Goal: Information Seeking & Learning: Learn about a topic

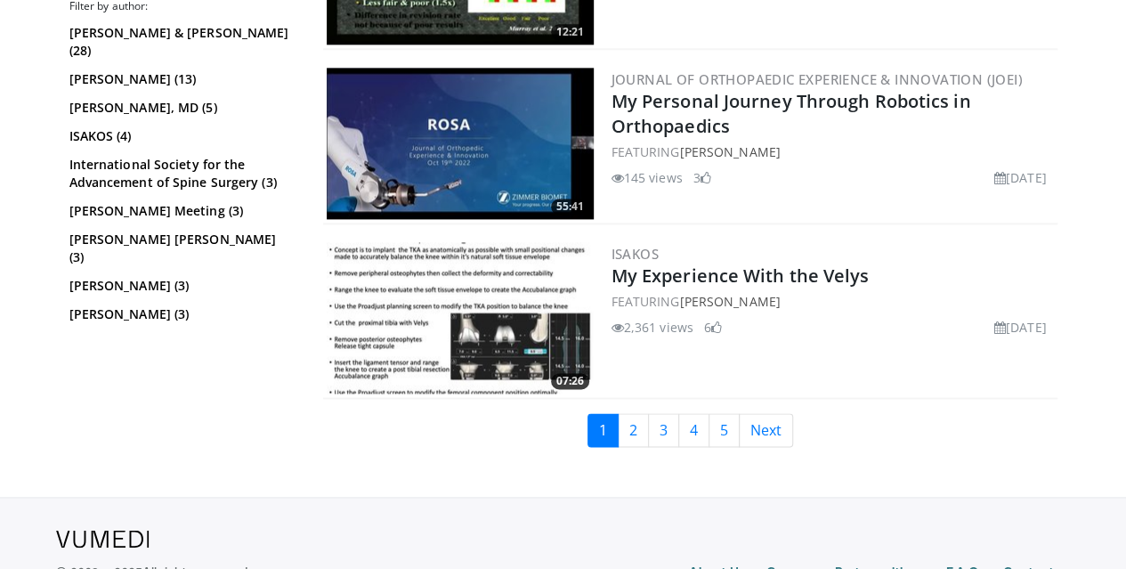
scroll to position [4561, 0]
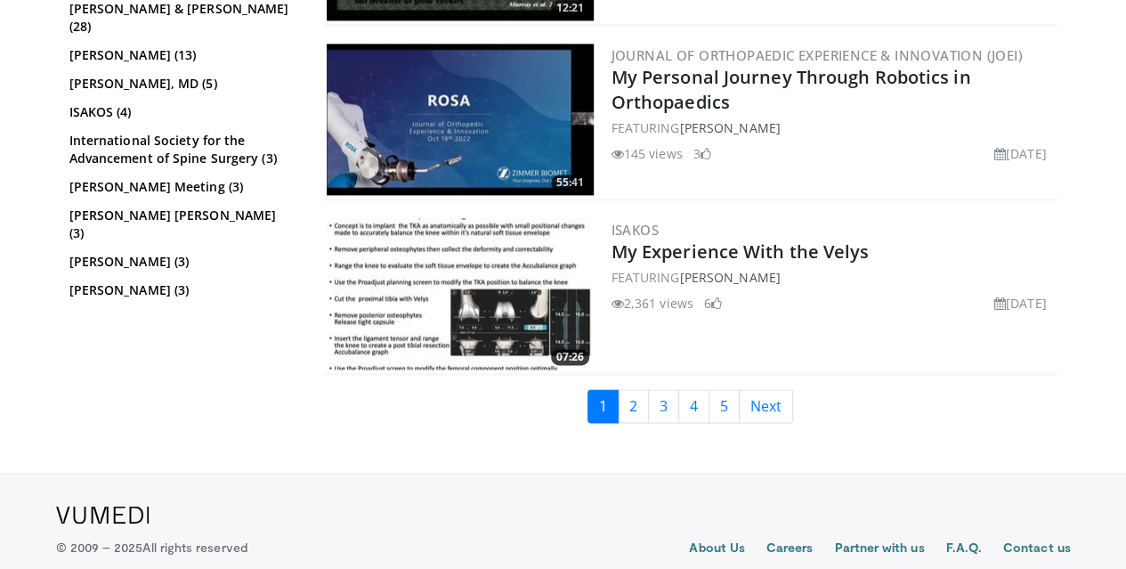
click at [499, 254] on img at bounding box center [460, 293] width 267 height 151
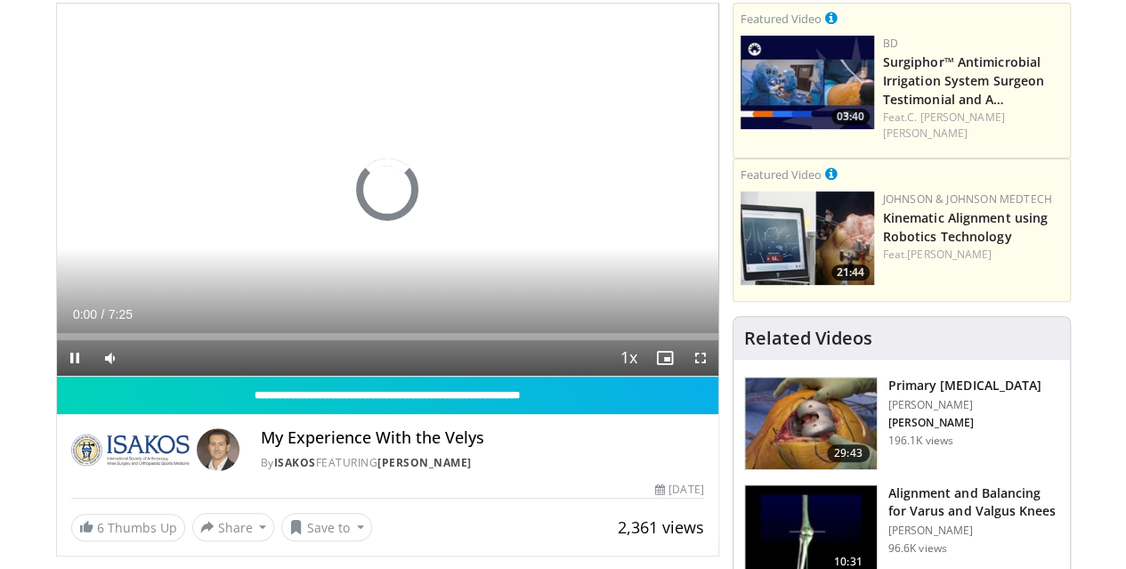
scroll to position [132, 0]
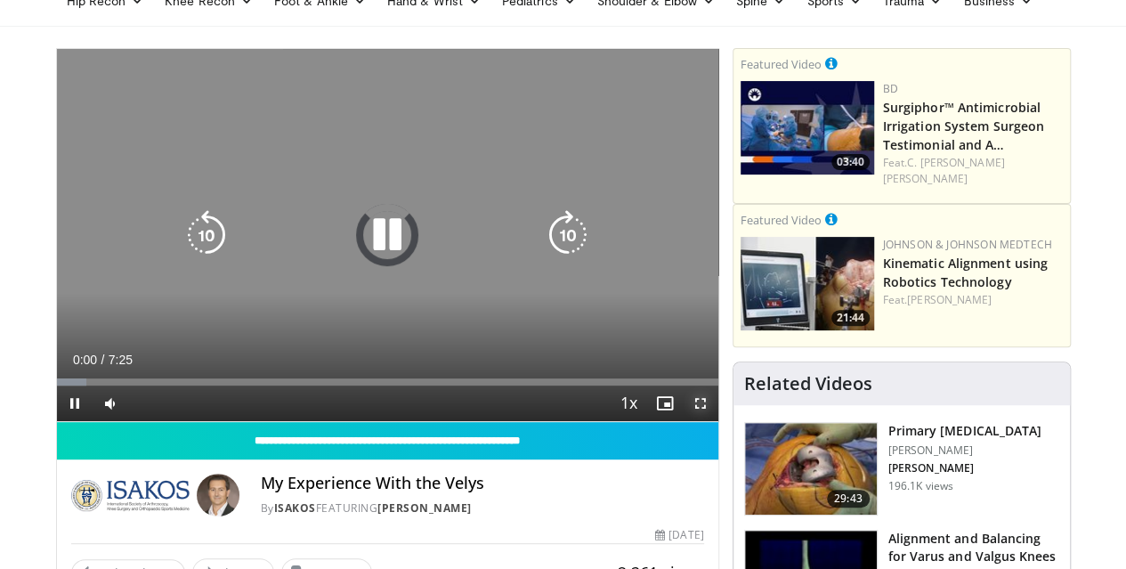
drag, startPoint x: 711, startPoint y: 441, endPoint x: 710, endPoint y: 548, distance: 107.7
click at [711, 421] on span "Video Player" at bounding box center [701, 403] width 36 height 36
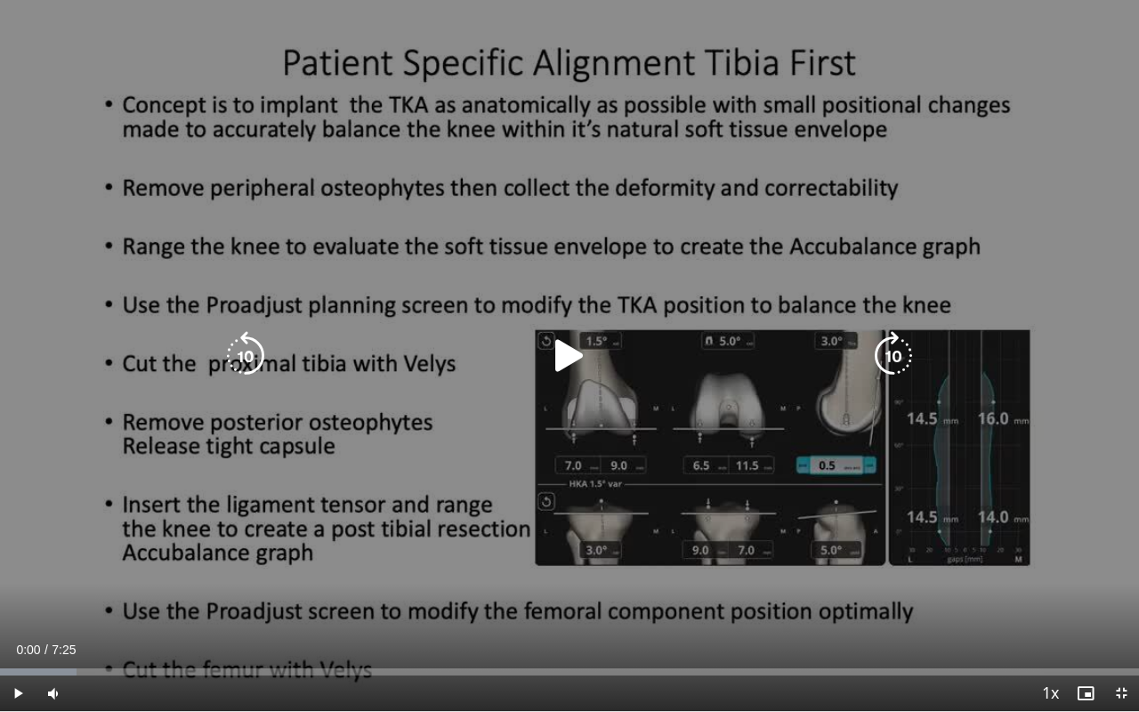
click at [581, 349] on icon "Video Player" at bounding box center [570, 356] width 50 height 50
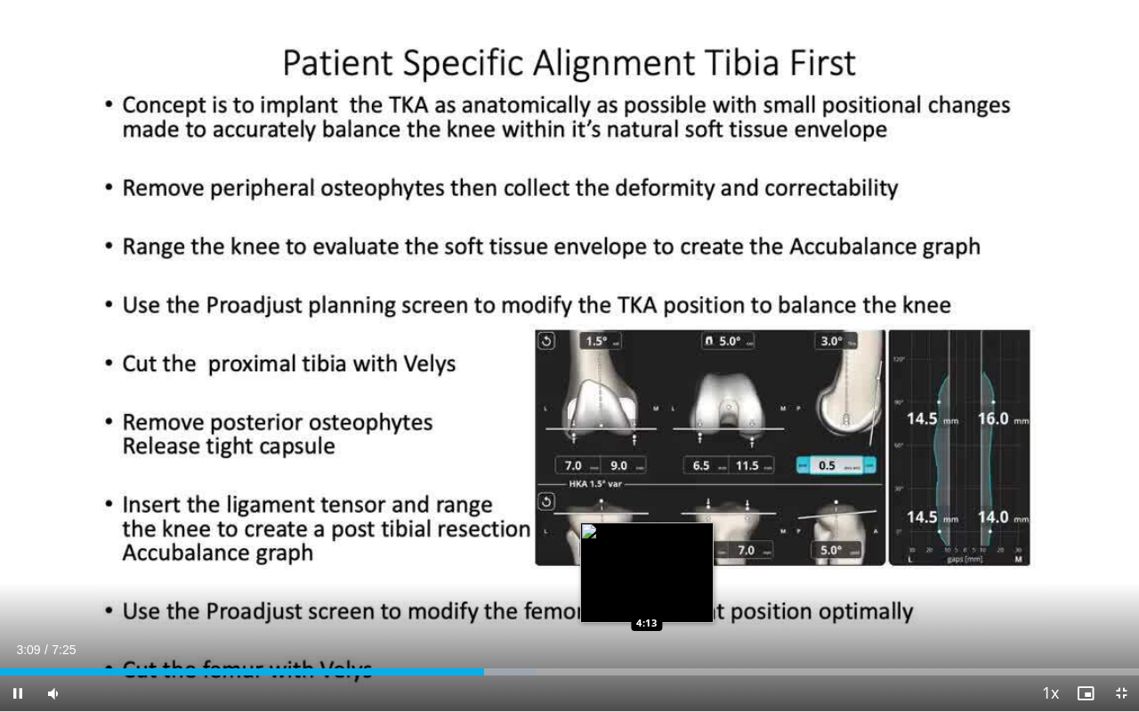
click at [647, 568] on div "Loaded : 47.12% 3:09 4:13" at bounding box center [569, 667] width 1139 height 17
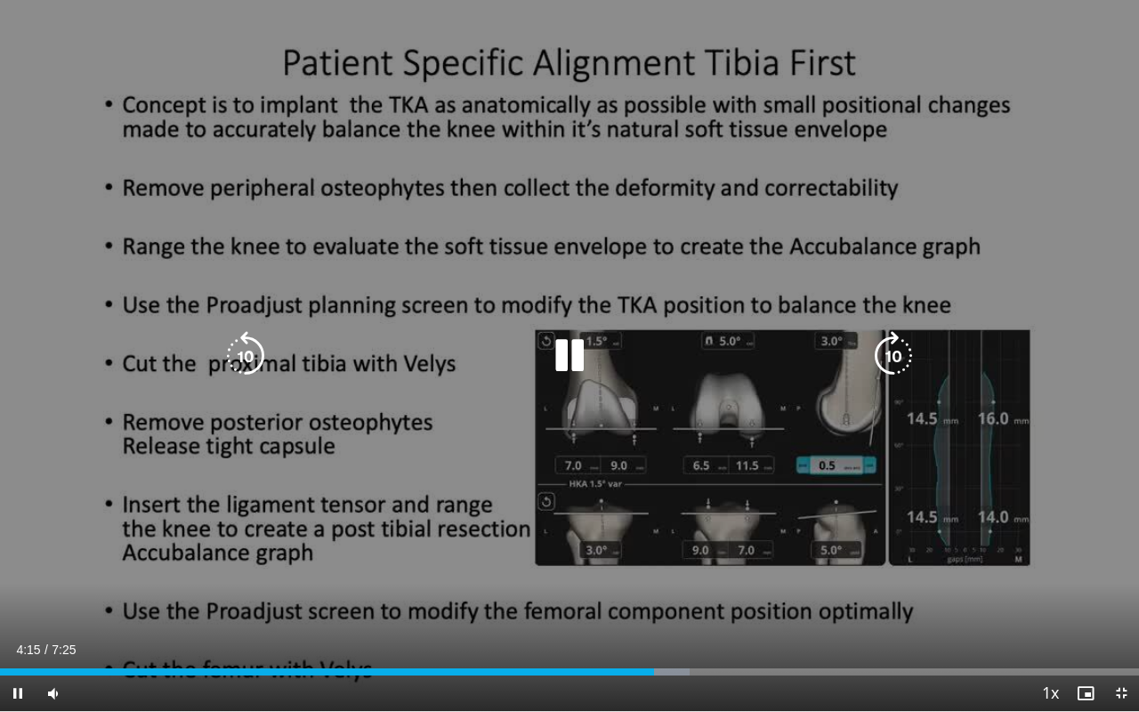
click at [80, 153] on div "60 seconds Tap to unmute" at bounding box center [569, 355] width 1139 height 711
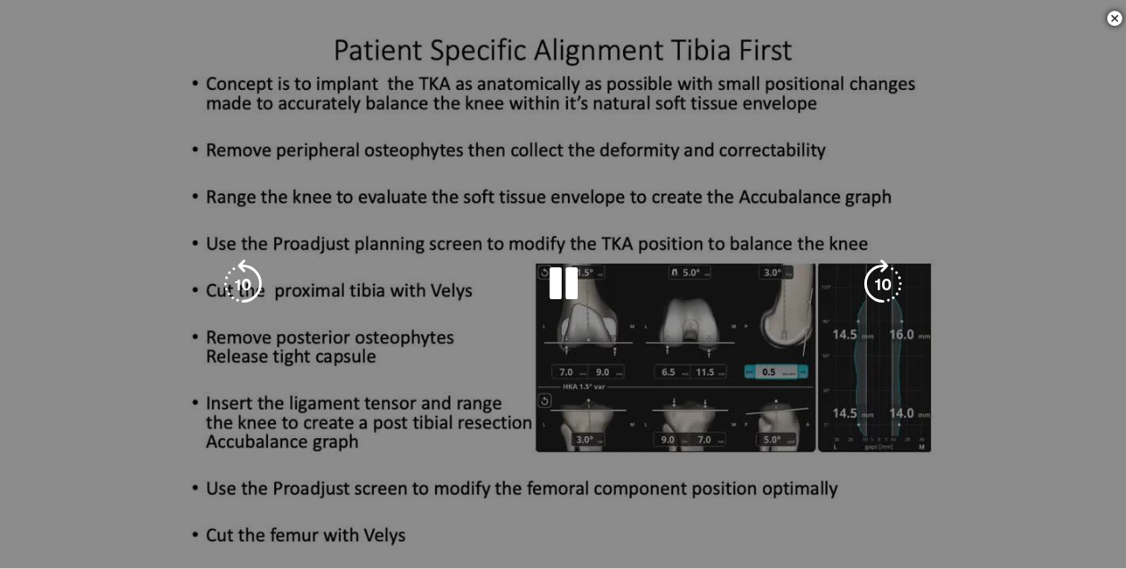
scroll to position [397, 0]
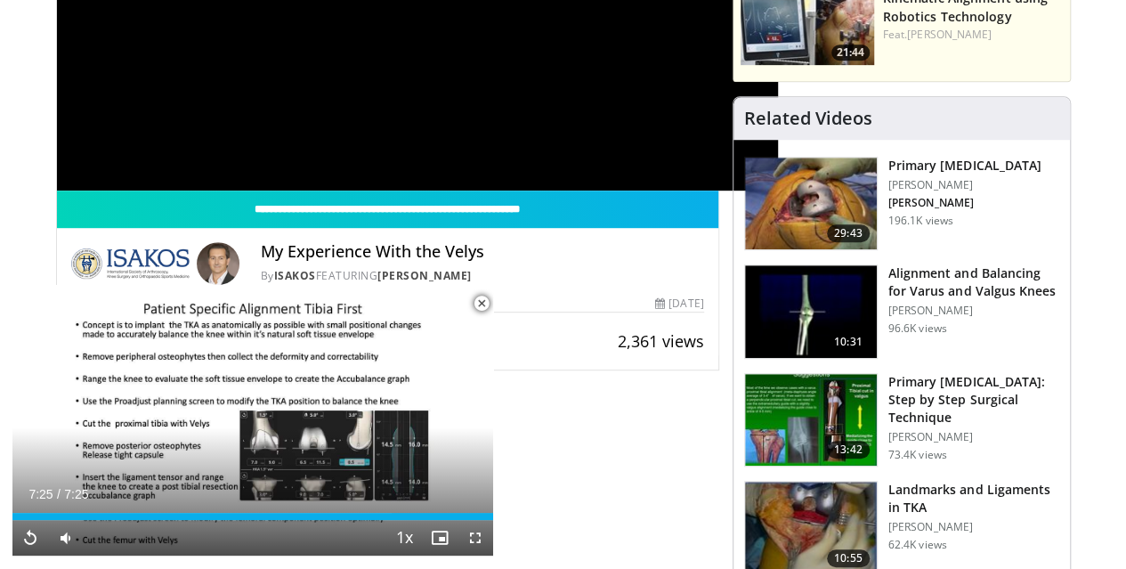
click at [481, 296] on span "Video Player" at bounding box center [482, 304] width 36 height 36
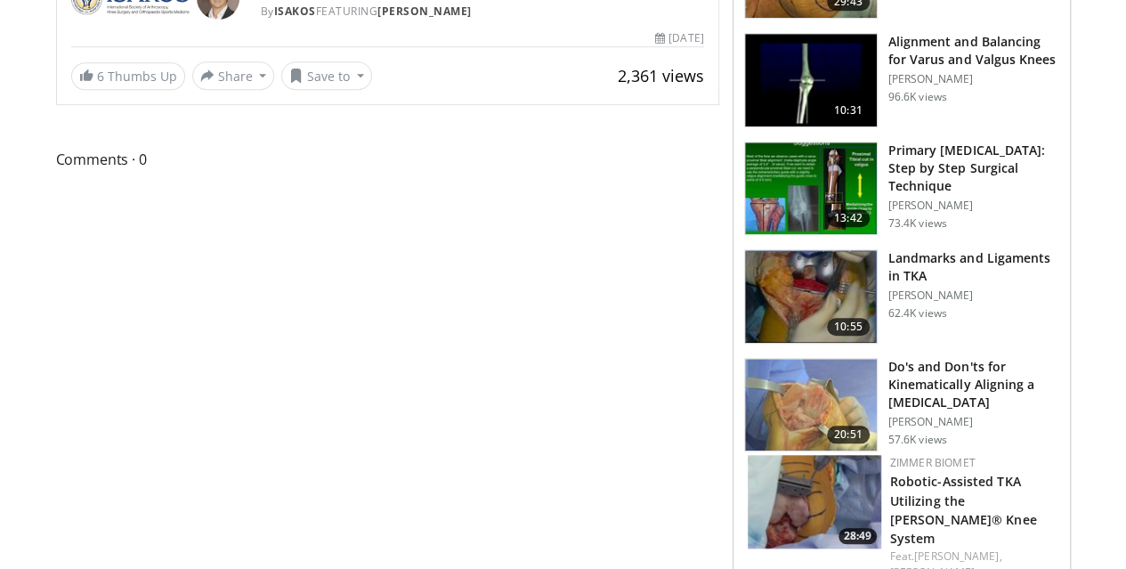
scroll to position [630, 0]
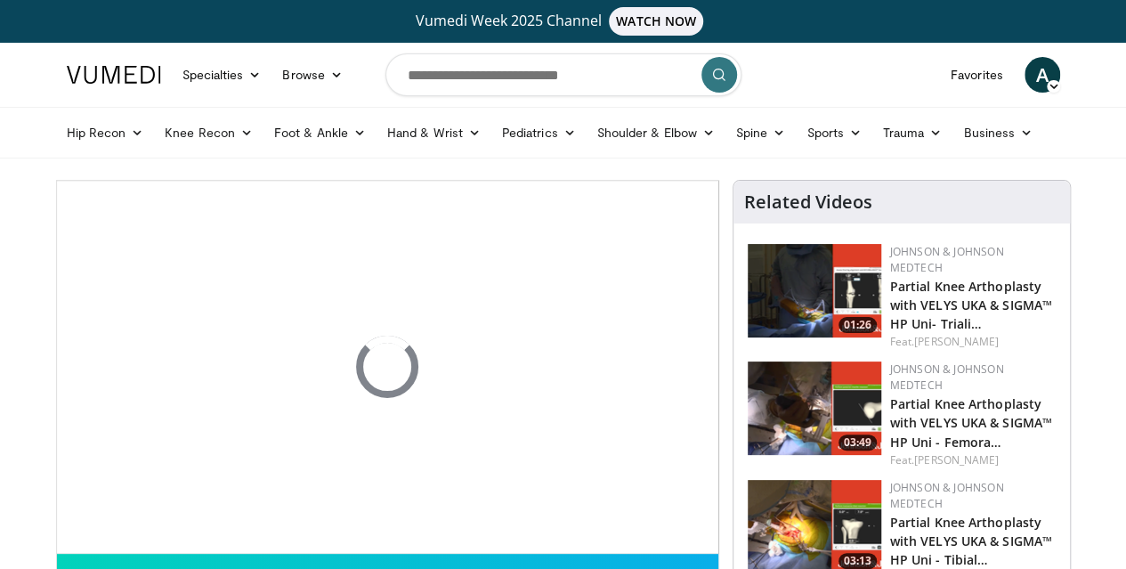
click at [91, 66] on img at bounding box center [114, 75] width 94 height 18
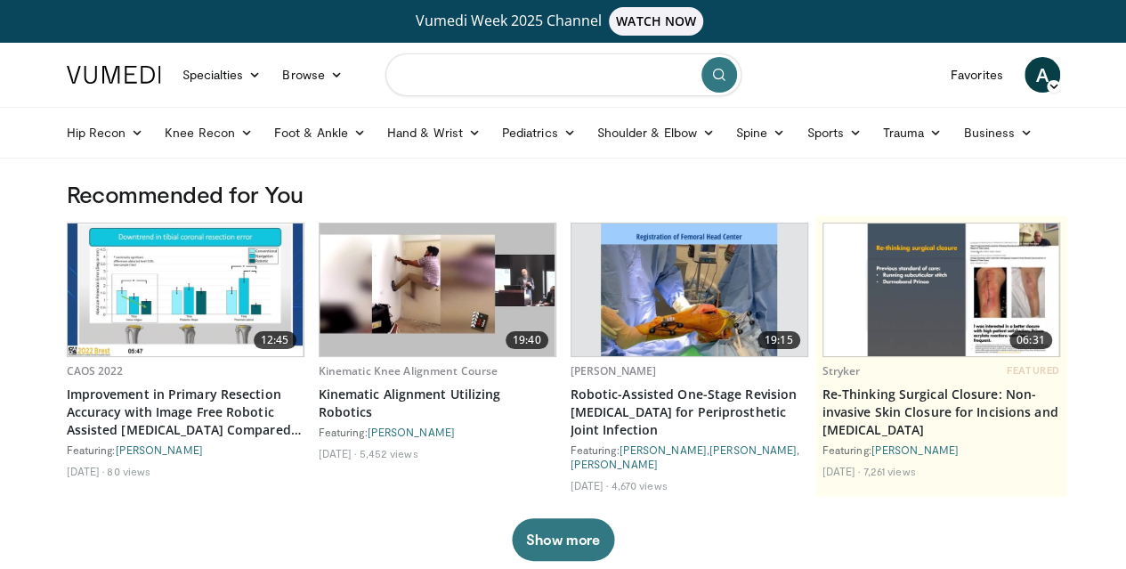
click at [550, 67] on input "Search topics, interventions" at bounding box center [563, 74] width 356 height 43
type input "**********"
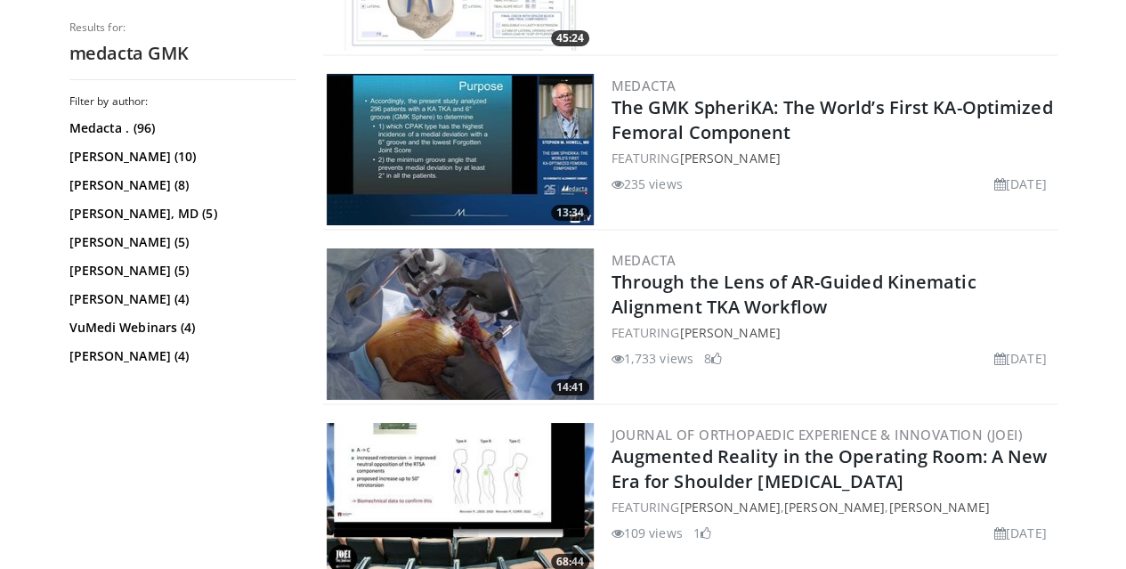
scroll to position [3152, 0]
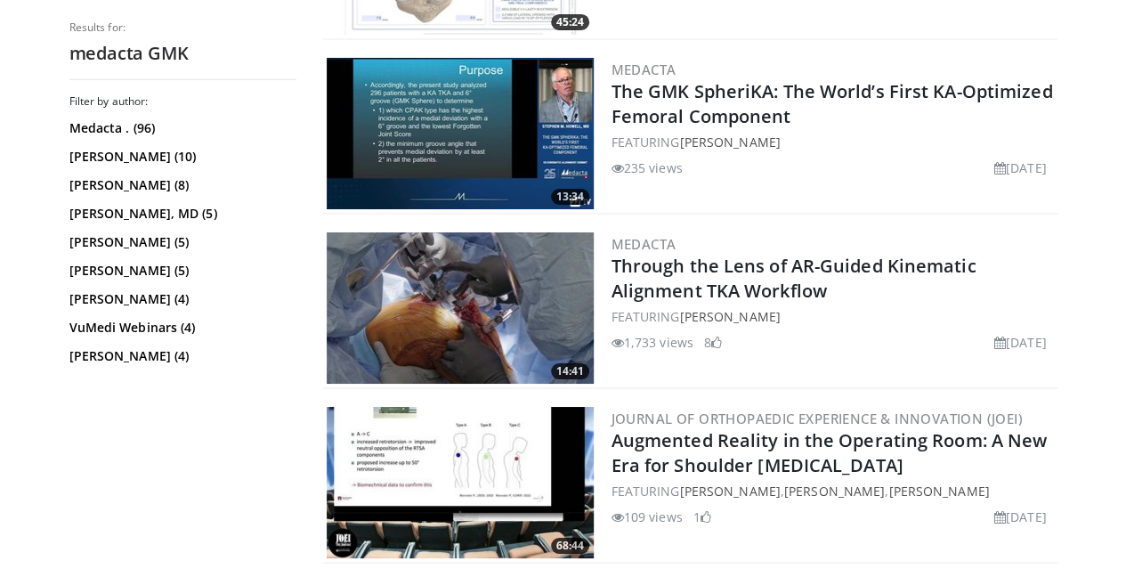
click at [434, 293] on img at bounding box center [460, 307] width 267 height 151
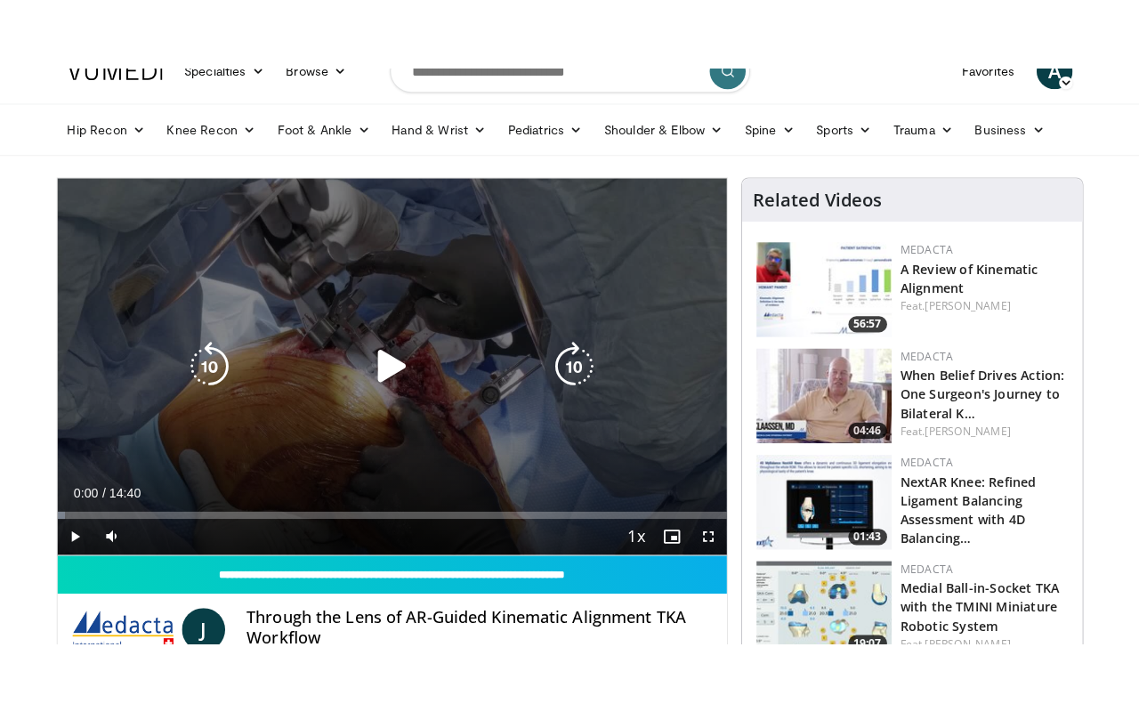
scroll to position [73, 0]
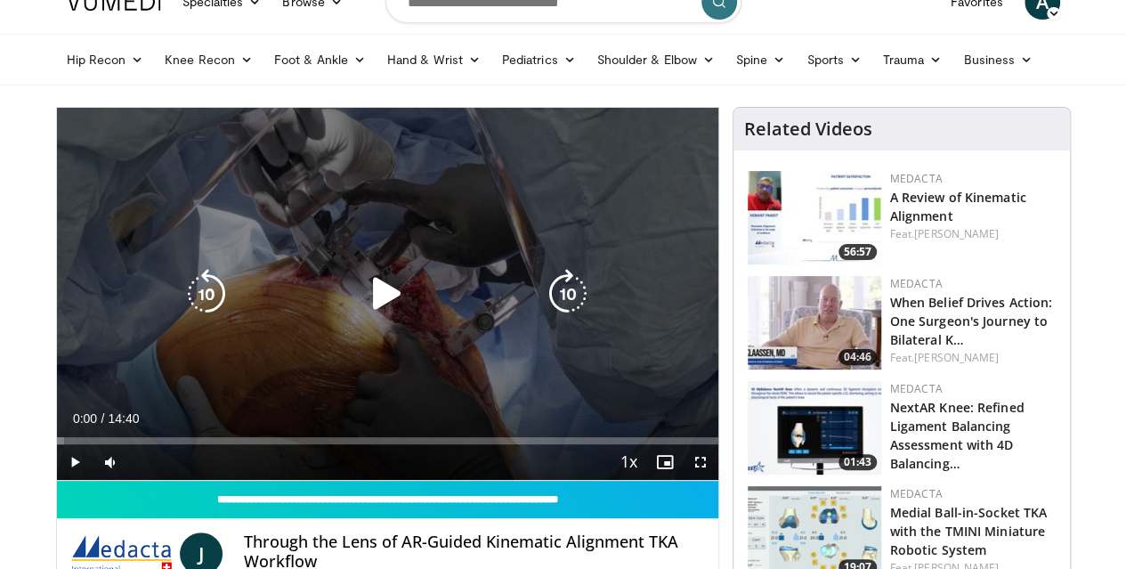
click at [362, 318] on icon "Video Player" at bounding box center [387, 294] width 50 height 50
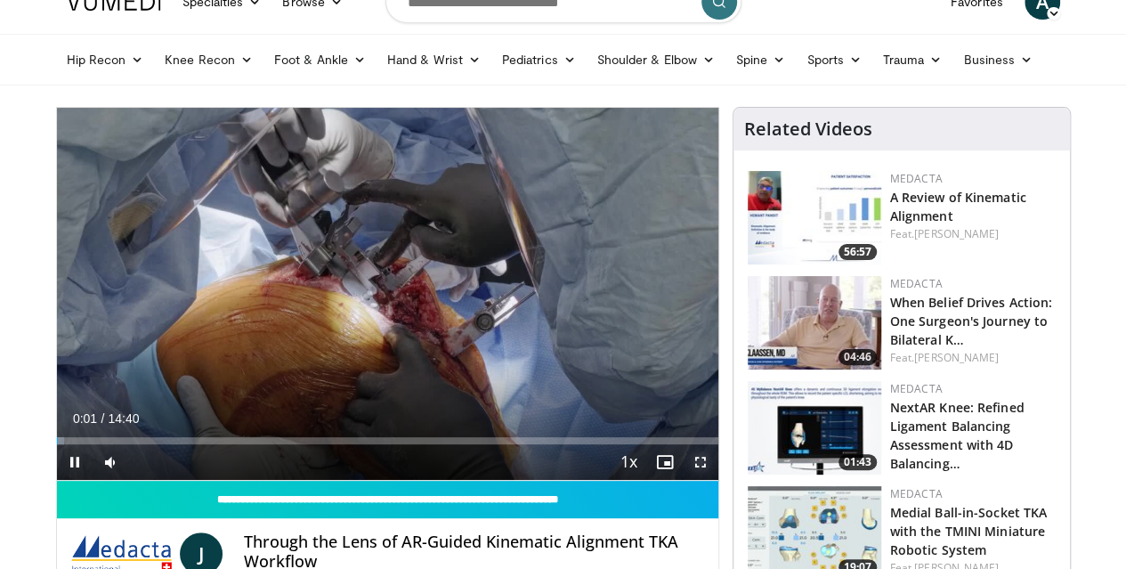
click at [718, 480] on span "Video Player" at bounding box center [701, 462] width 36 height 36
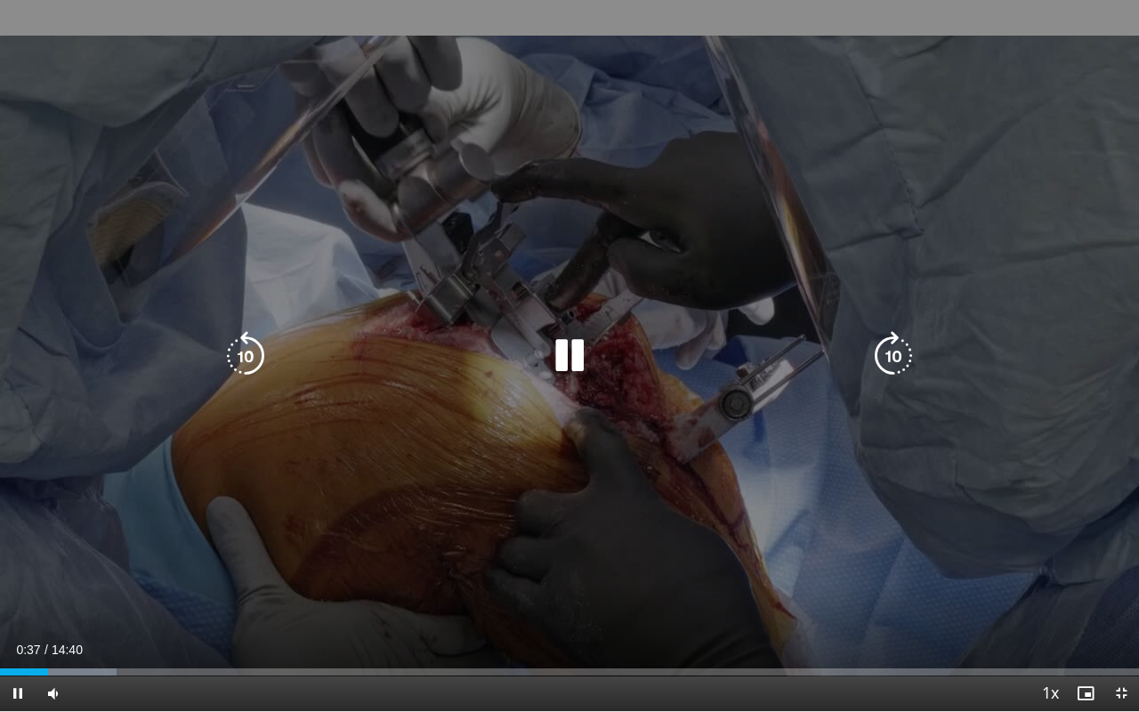
click at [571, 360] on icon "Video Player" at bounding box center [570, 356] width 50 height 50
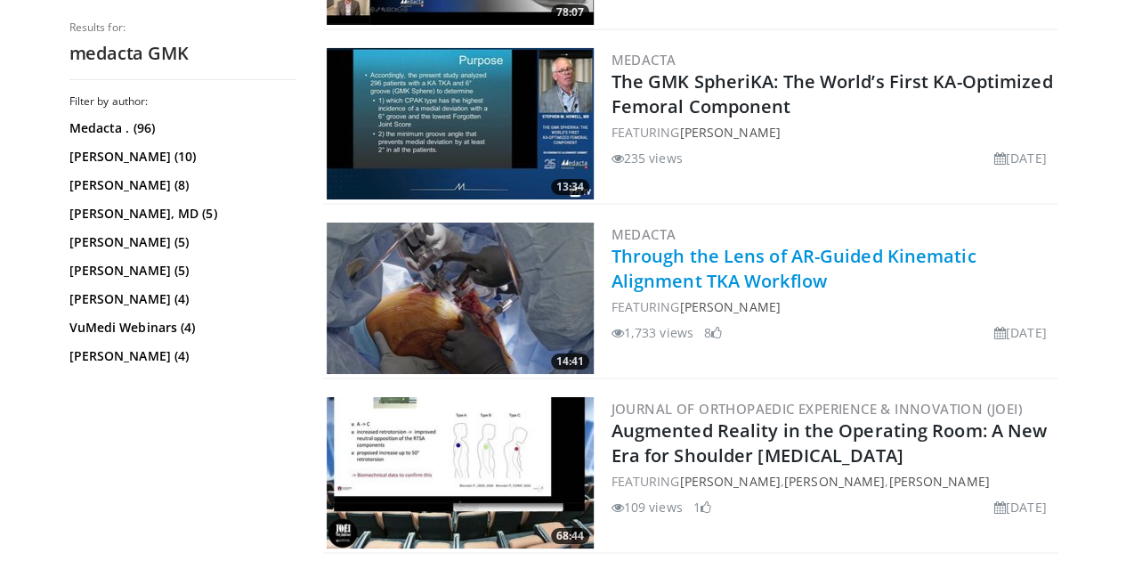
scroll to position [3172, 0]
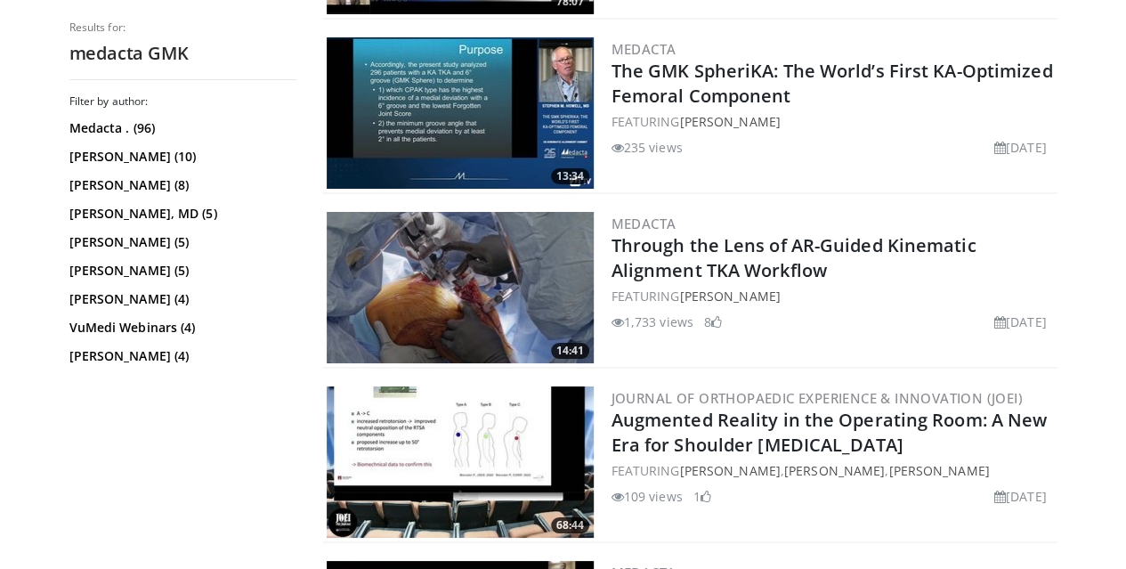
click at [528, 246] on img at bounding box center [460, 287] width 267 height 151
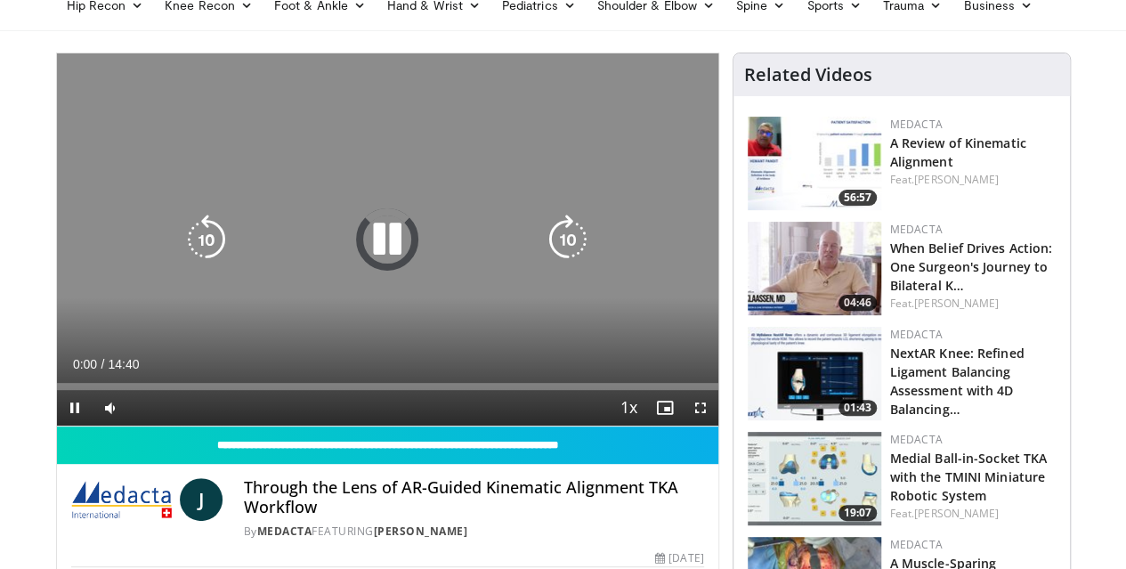
scroll to position [129, 0]
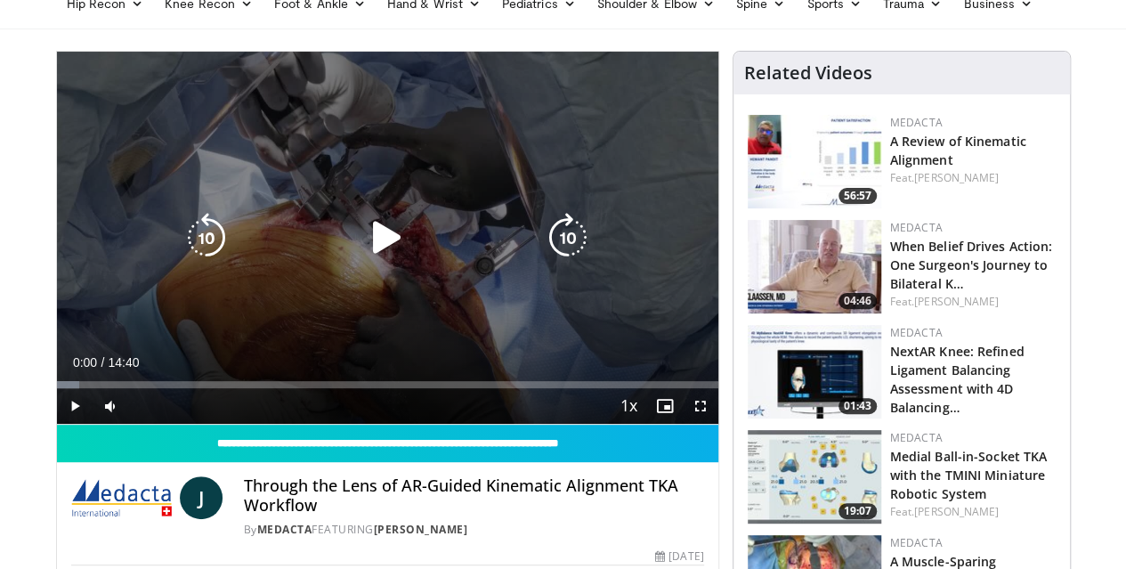
click at [363, 237] on icon "Video Player" at bounding box center [387, 238] width 50 height 50
click at [369, 246] on icon "Video Player" at bounding box center [387, 238] width 50 height 50
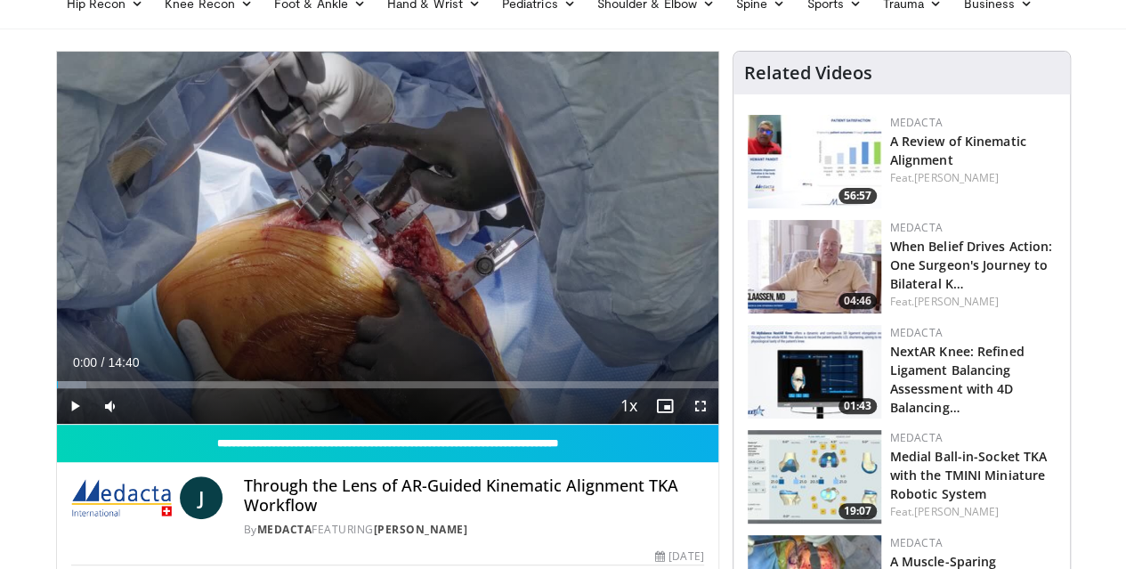
click at [712, 424] on span "Video Player" at bounding box center [701, 406] width 36 height 36
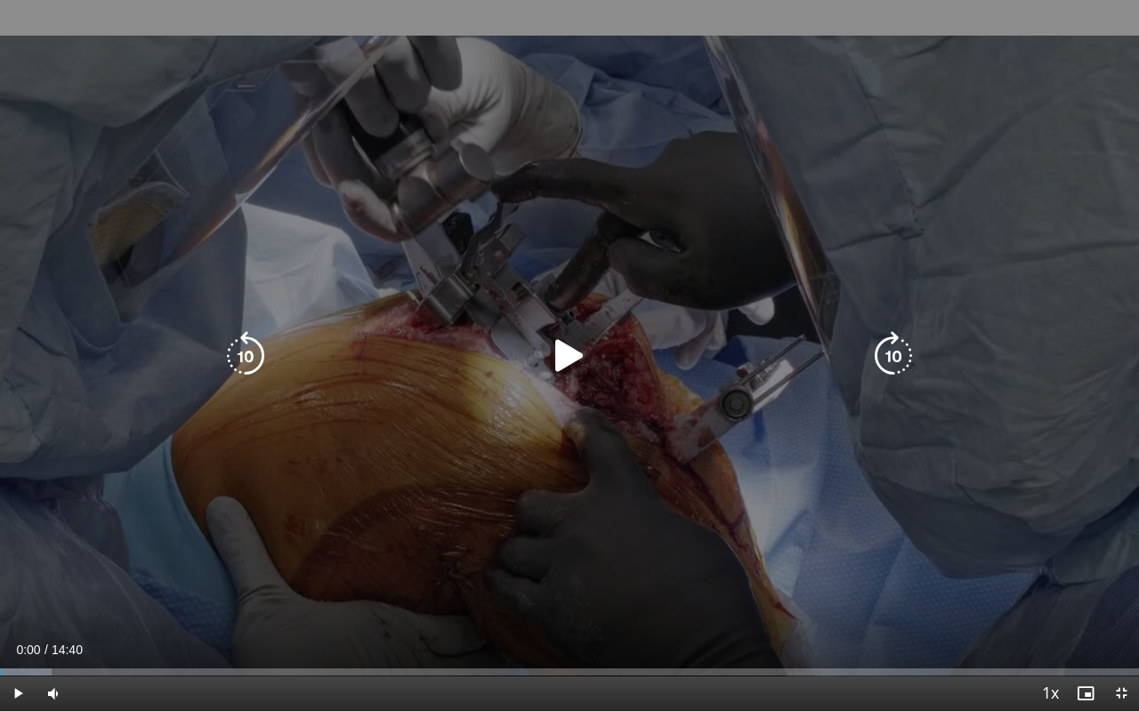
click at [559, 340] on icon "Video Player" at bounding box center [570, 356] width 50 height 50
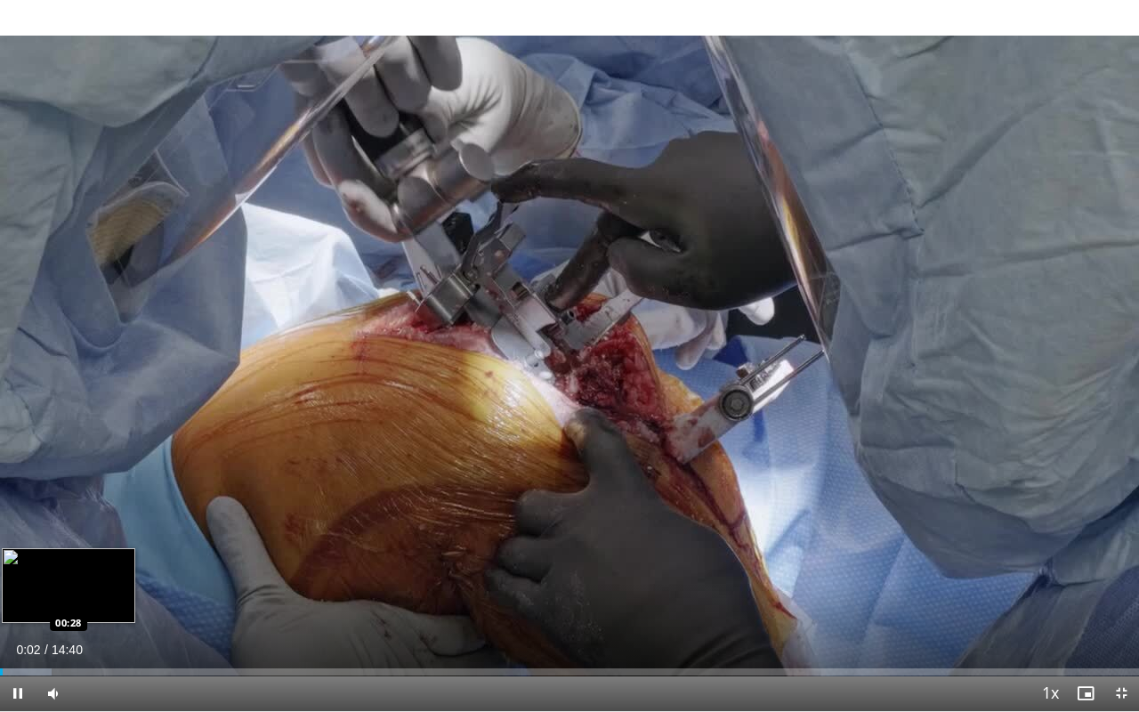
click at [37, 568] on div "Loaded : 4.51% 00:02 00:28" at bounding box center [569, 667] width 1139 height 17
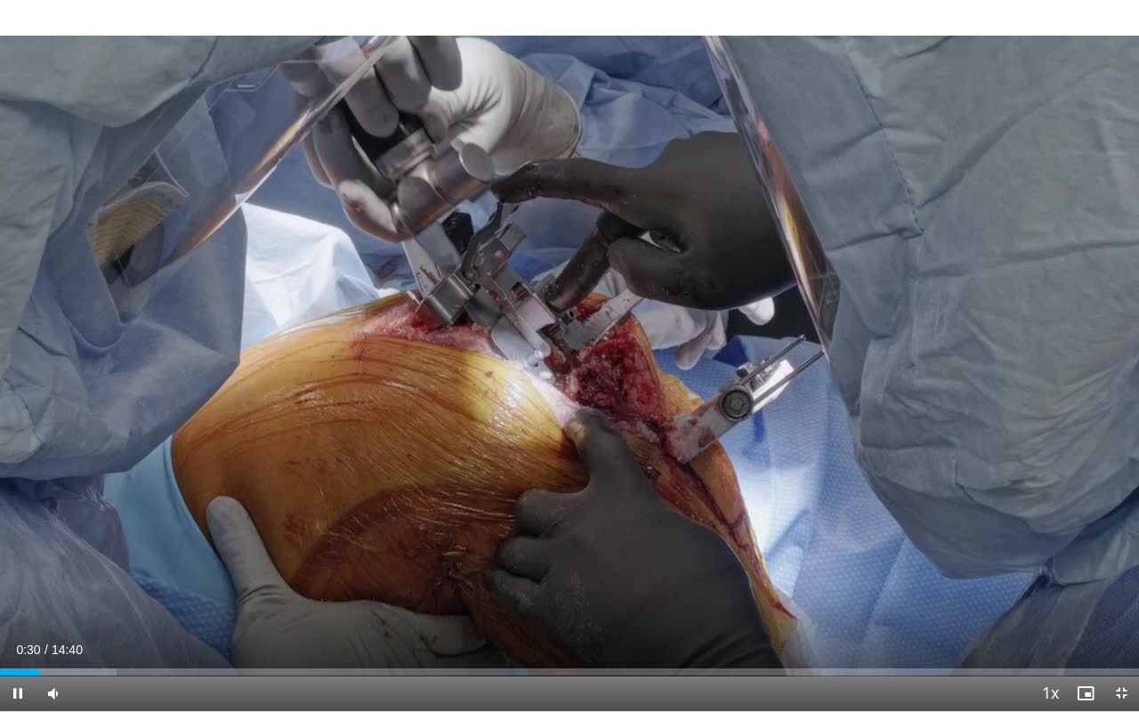
click at [486, 506] on div "10 seconds Tap to unmute" at bounding box center [569, 355] width 1139 height 711
drag, startPoint x: 486, startPoint y: 506, endPoint x: 490, endPoint y: 492, distance: 14.7
click at [490, 492] on div "10 seconds Tap to unmute" at bounding box center [569, 355] width 1139 height 711
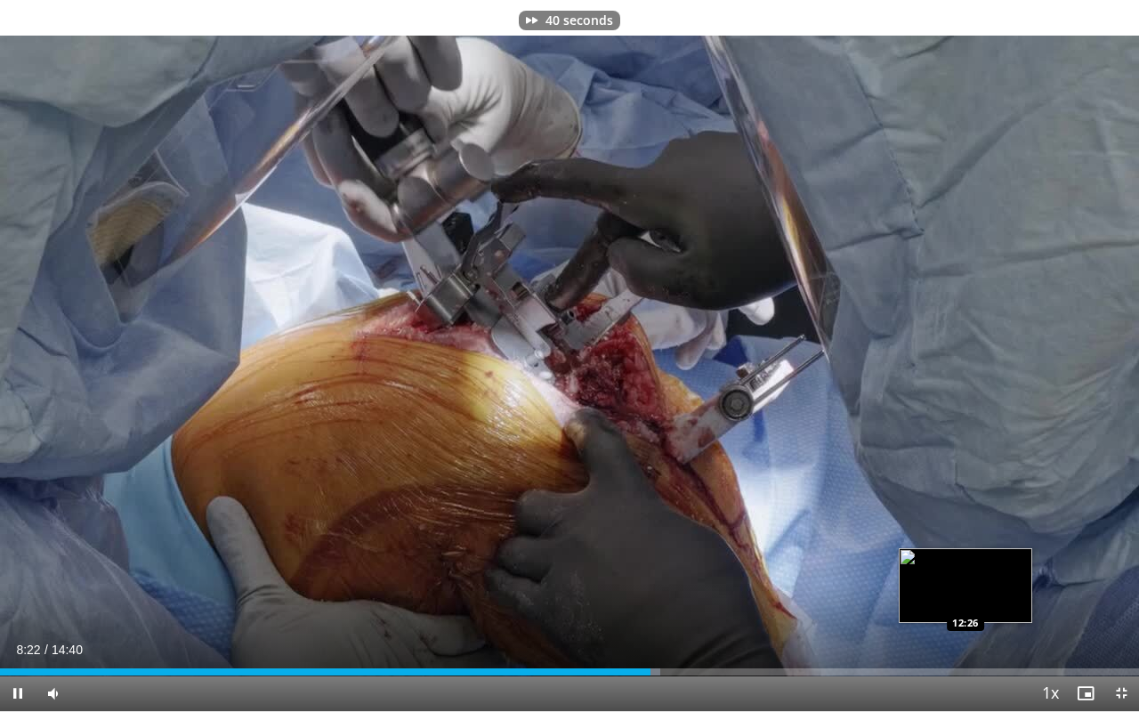
click at [967, 568] on div "Loaded : 57.99% 08:23 12:26" at bounding box center [569, 667] width 1139 height 17
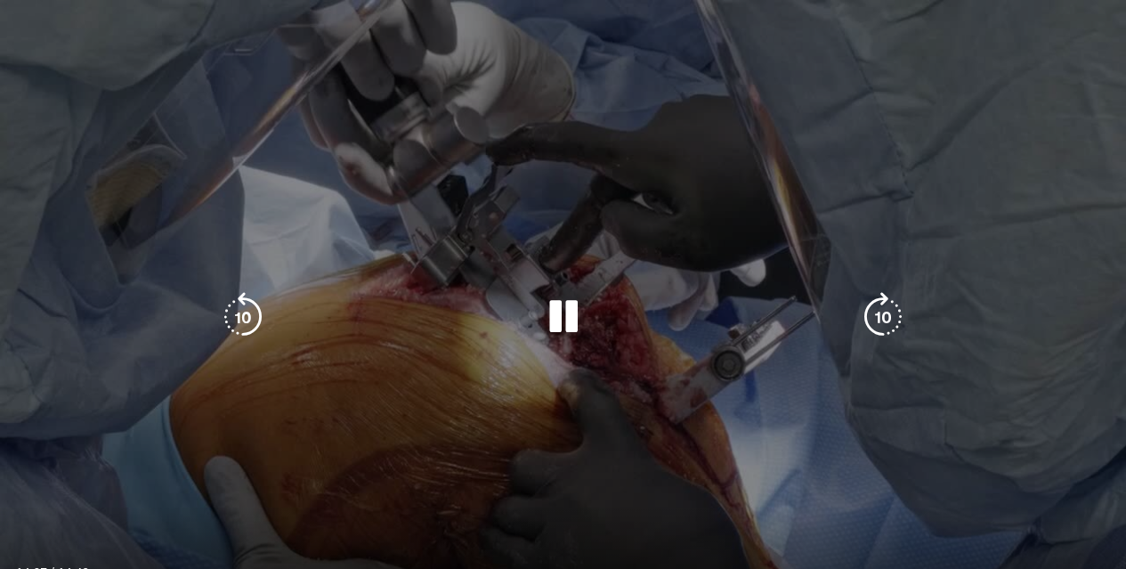
scroll to position [0, 0]
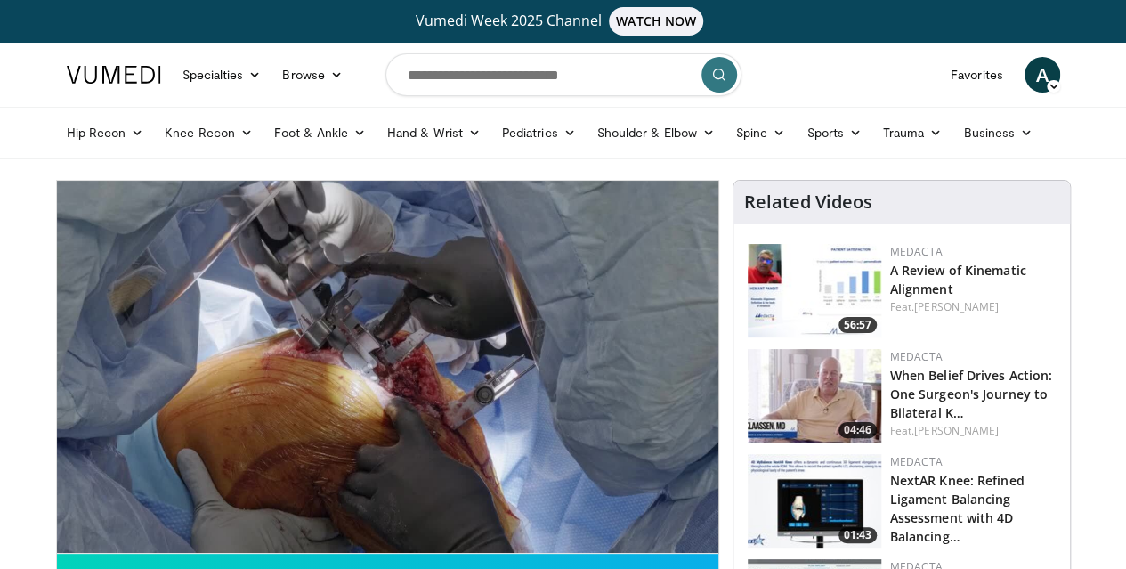
click at [56, 56] on link at bounding box center [114, 75] width 116 height 50
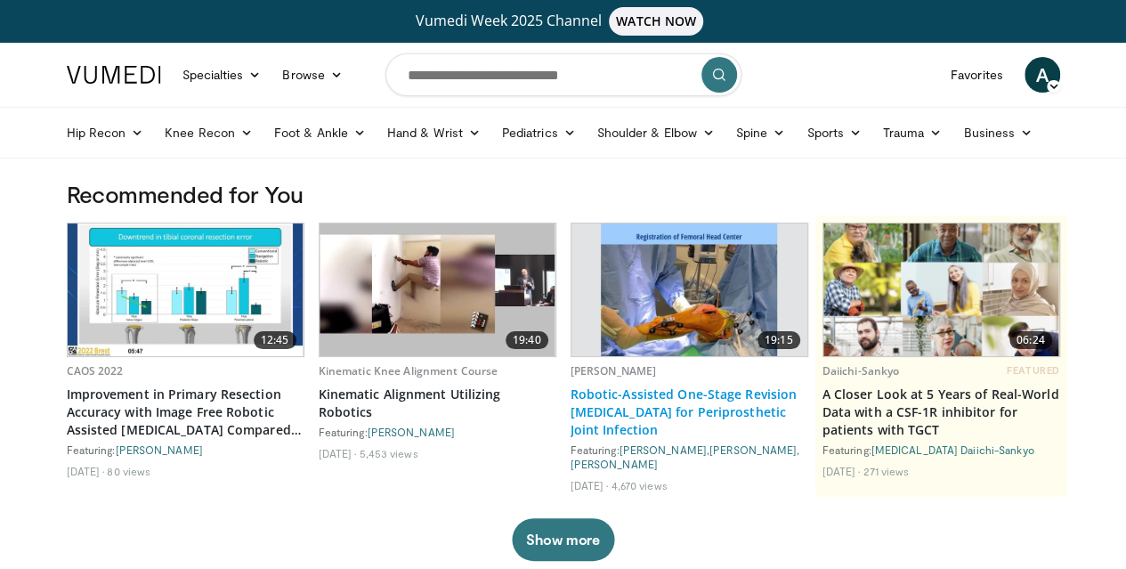
scroll to position [45, 0]
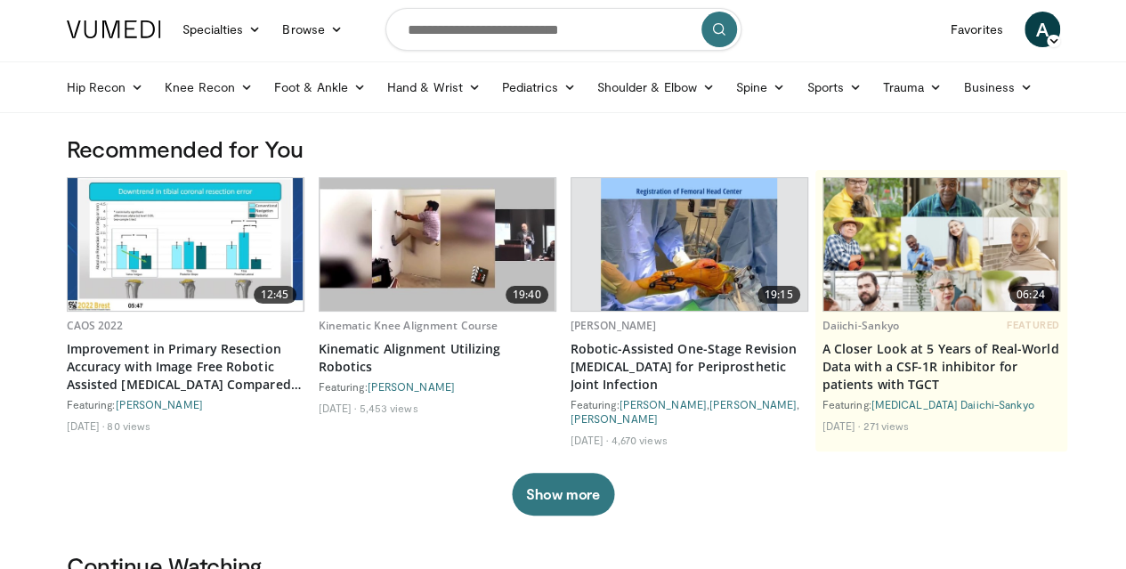
click at [683, 266] on img at bounding box center [689, 244] width 177 height 133
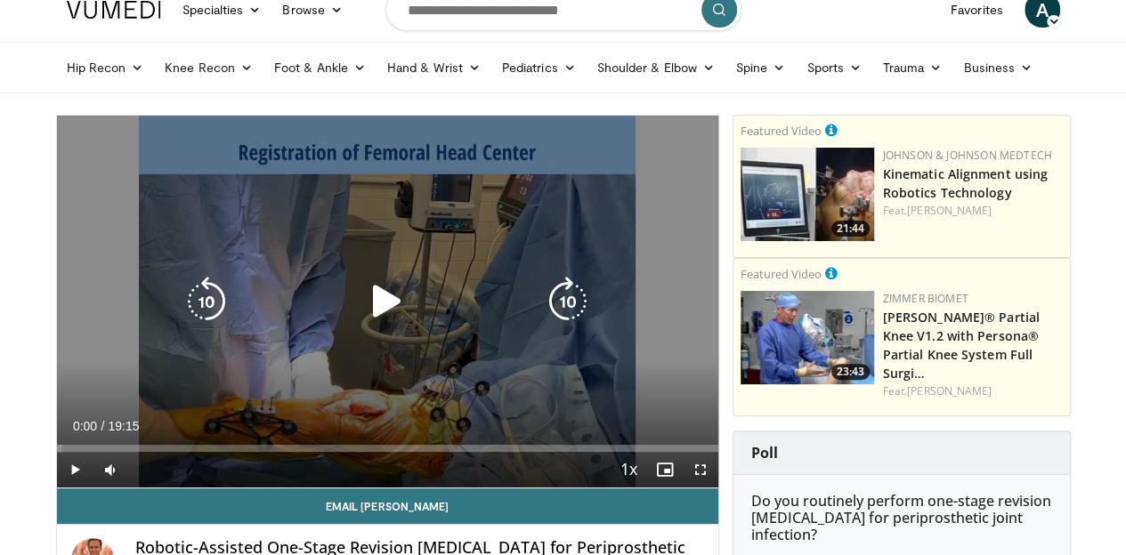
scroll to position [68, 0]
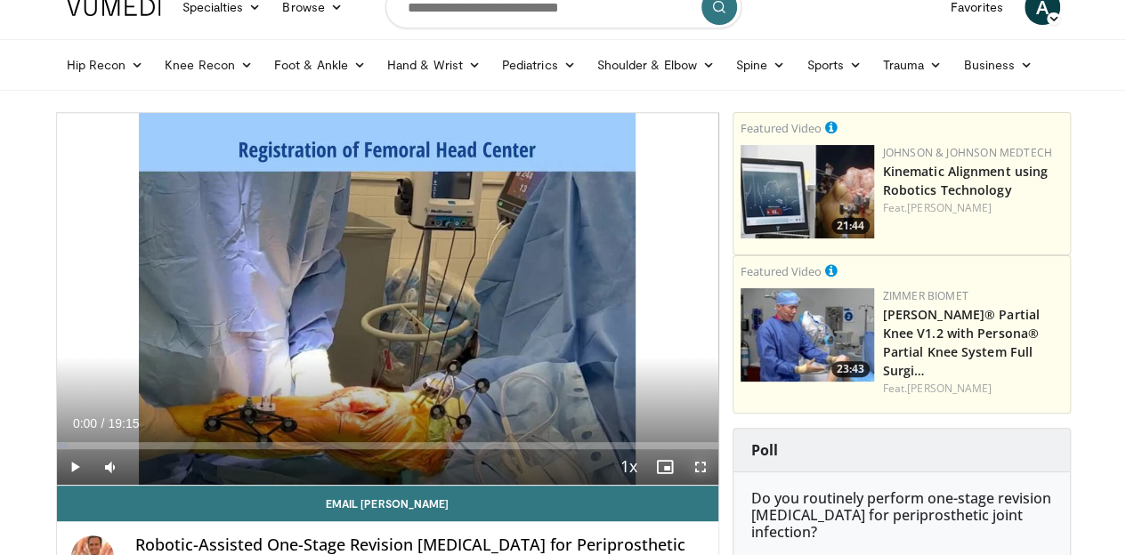
click at [710, 485] on span "Video Player" at bounding box center [701, 467] width 36 height 36
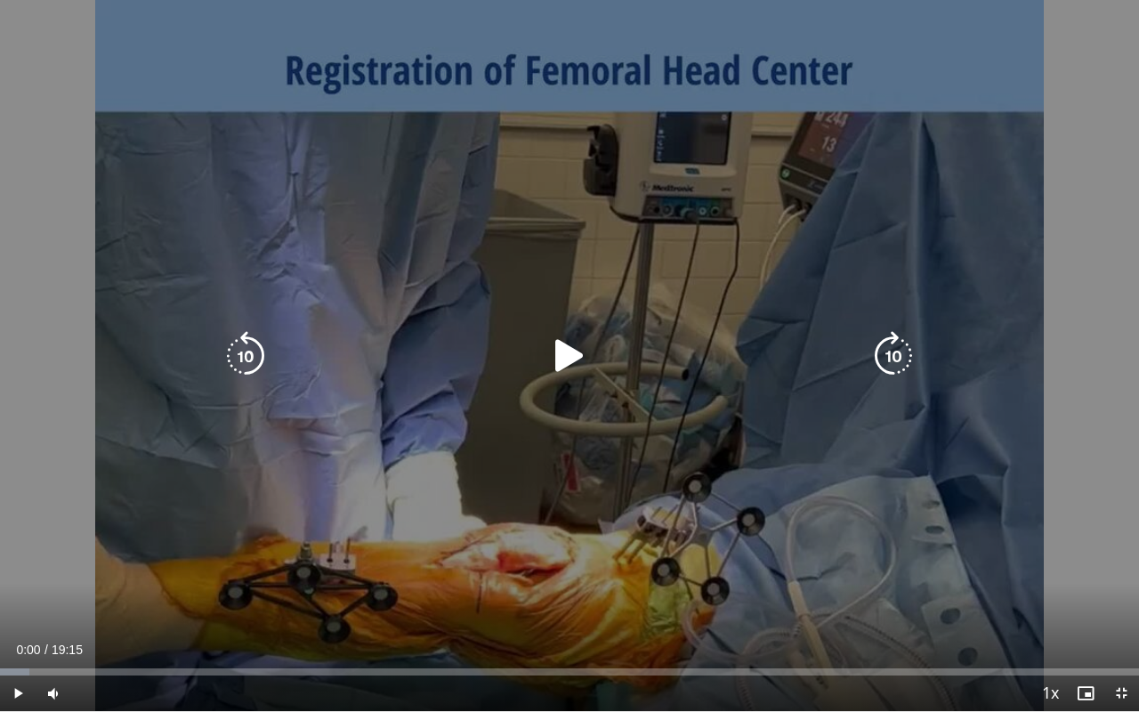
click at [562, 353] on icon "Video Player" at bounding box center [570, 356] width 50 height 50
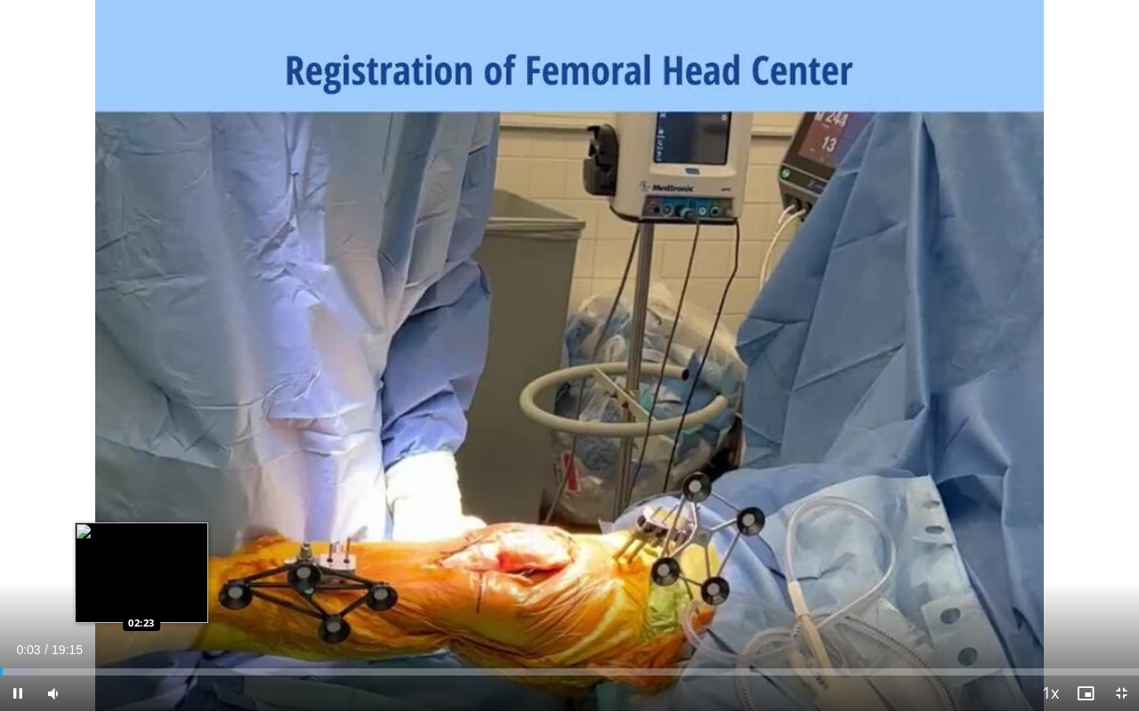
click at [141, 554] on div "10 seconds Tap to unmute" at bounding box center [569, 355] width 1139 height 711
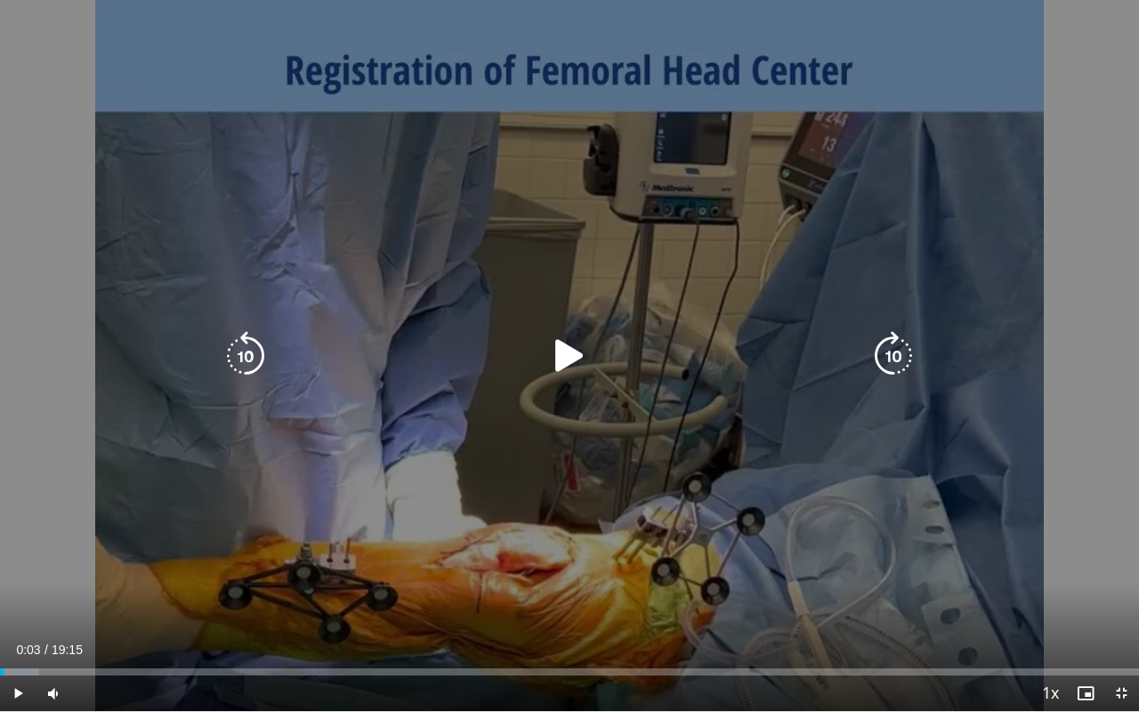
click at [578, 365] on icon "Video Player" at bounding box center [570, 356] width 50 height 50
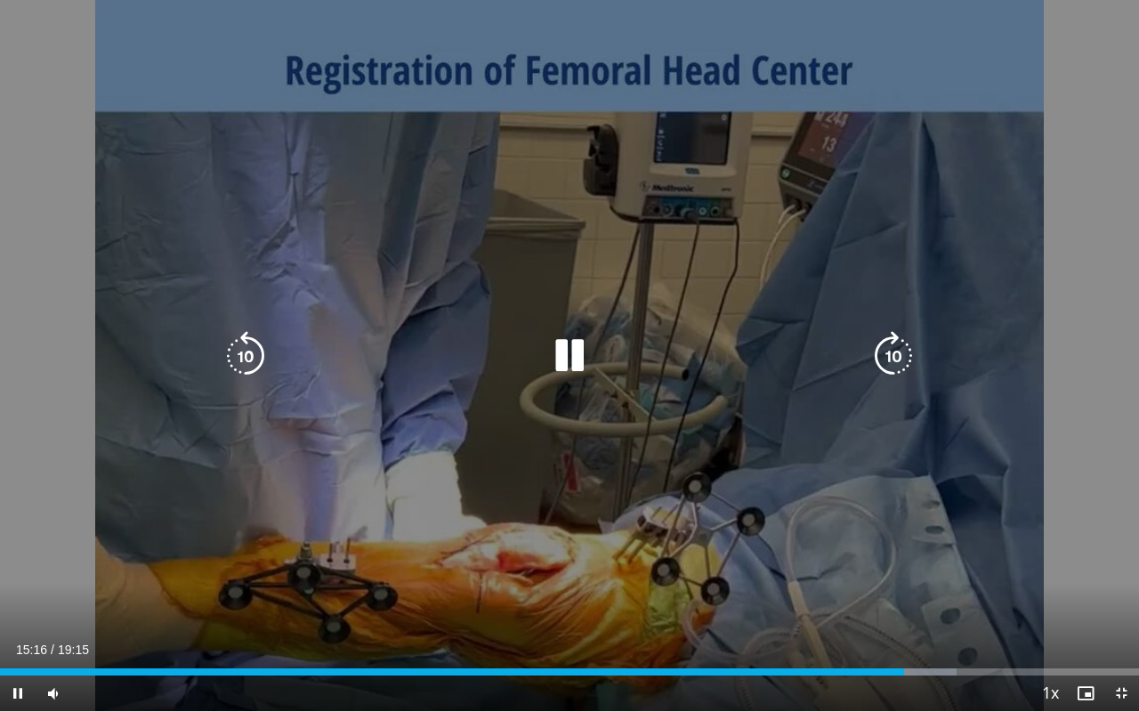
click at [872, 350] on icon "Video Player" at bounding box center [894, 356] width 50 height 50
click at [881, 346] on icon "Video Player" at bounding box center [894, 356] width 50 height 50
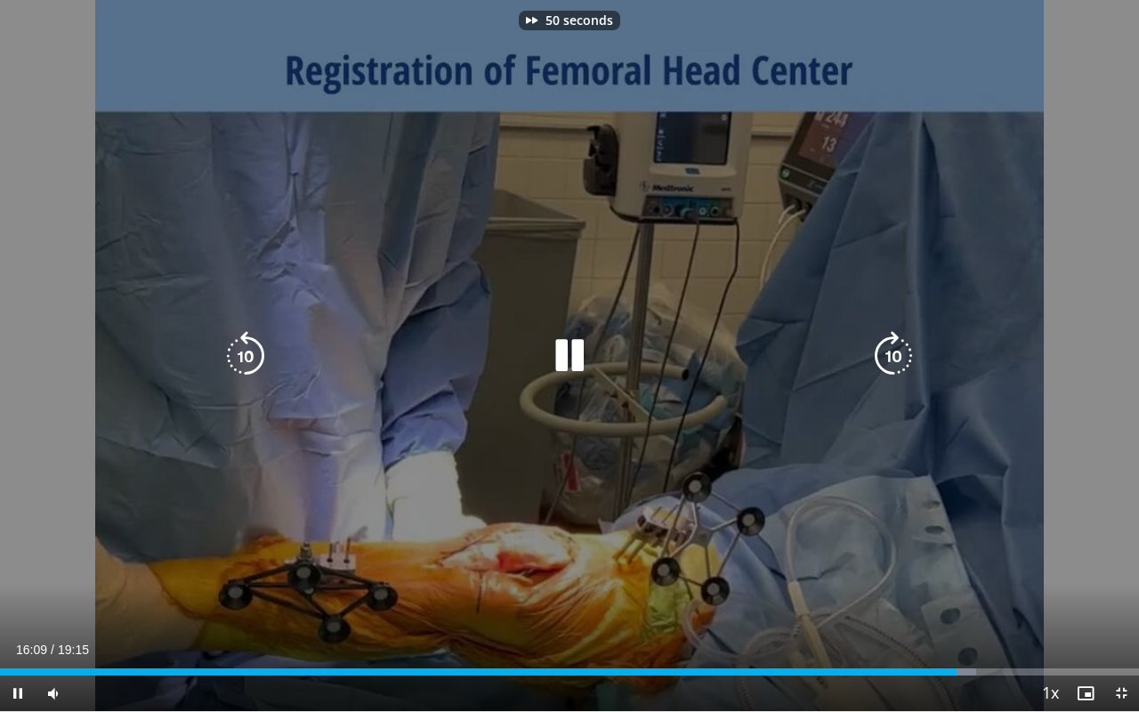
click at [881, 346] on icon "Video Player" at bounding box center [894, 356] width 50 height 50
click at [888, 364] on icon "Video Player" at bounding box center [894, 356] width 50 height 50
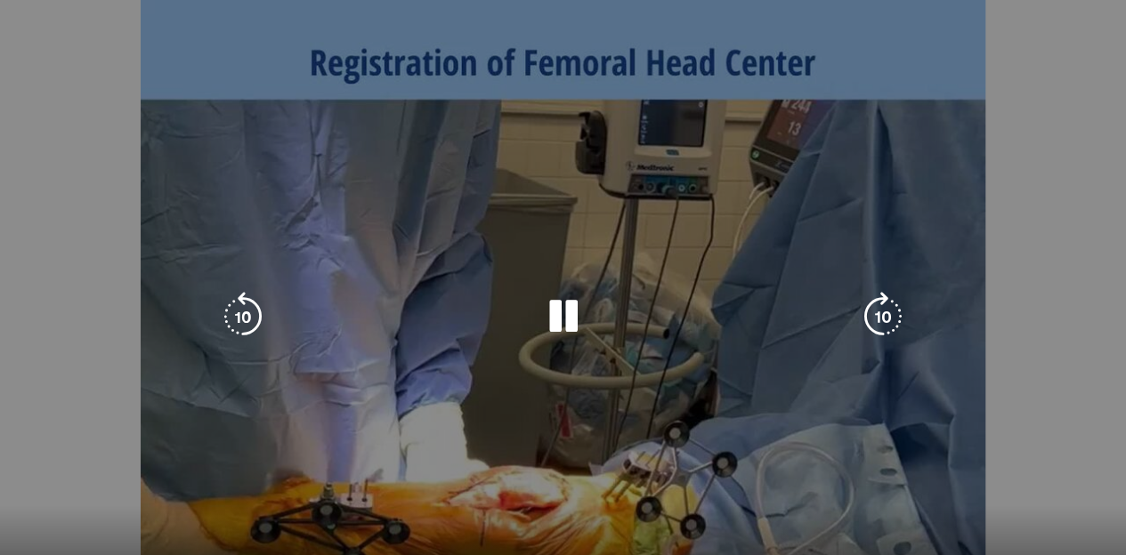
scroll to position [112, 0]
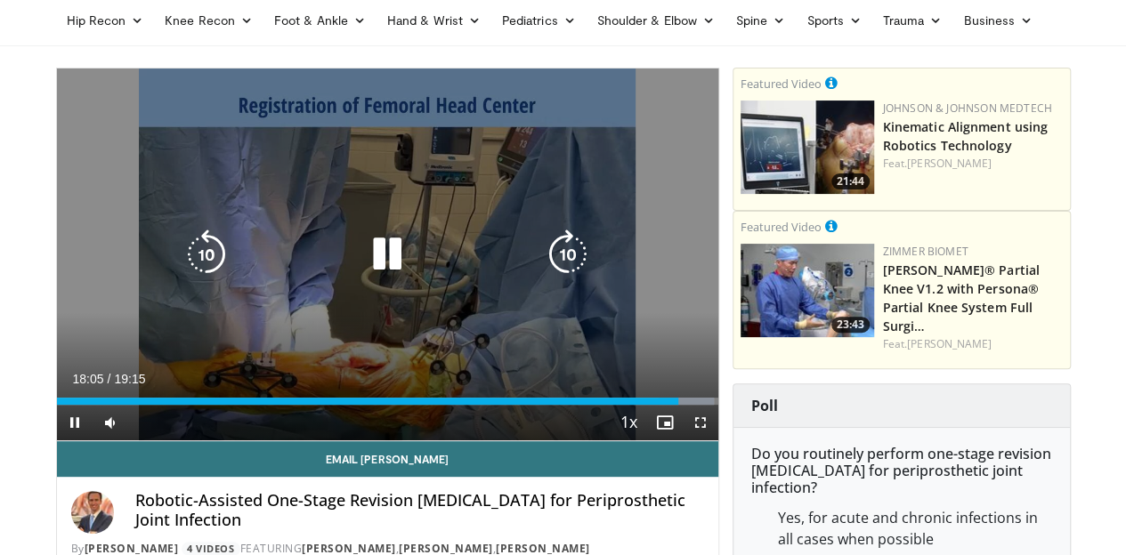
click at [393, 279] on icon "Video Player" at bounding box center [387, 255] width 50 height 50
click at [379, 262] on icon "Video Player" at bounding box center [387, 255] width 50 height 50
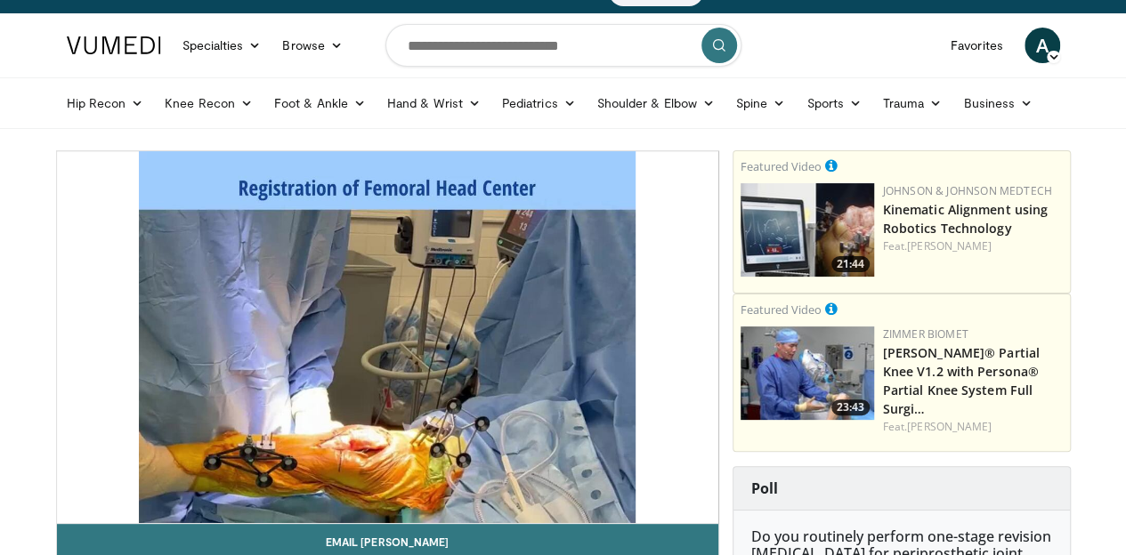
scroll to position [28, 0]
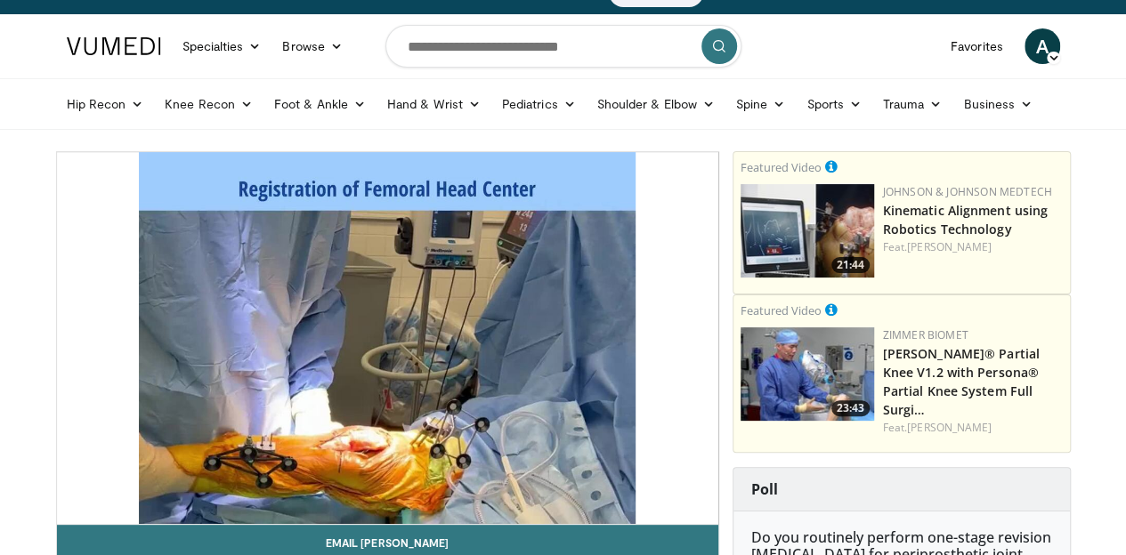
click at [77, 54] on img at bounding box center [114, 46] width 94 height 18
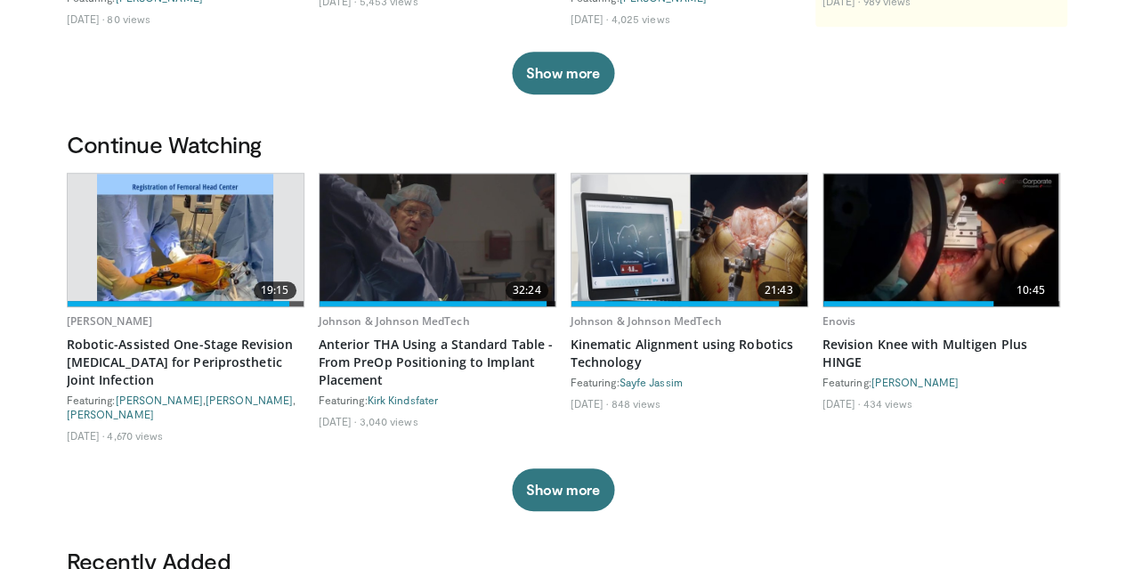
scroll to position [444, 0]
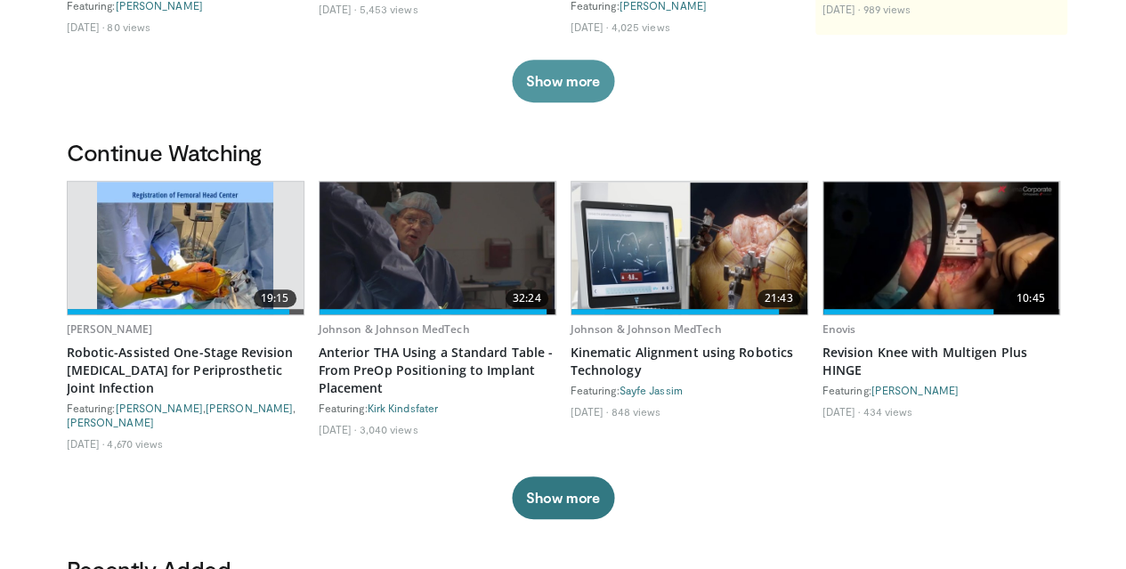
click at [579, 88] on button "Show more" at bounding box center [563, 81] width 102 height 43
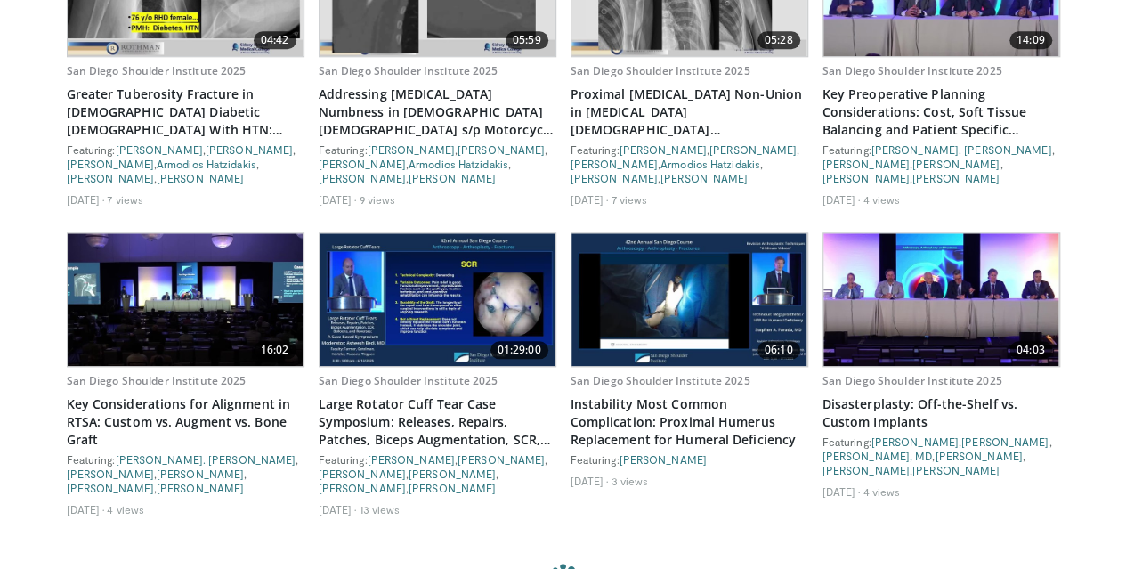
scroll to position [4569, 0]
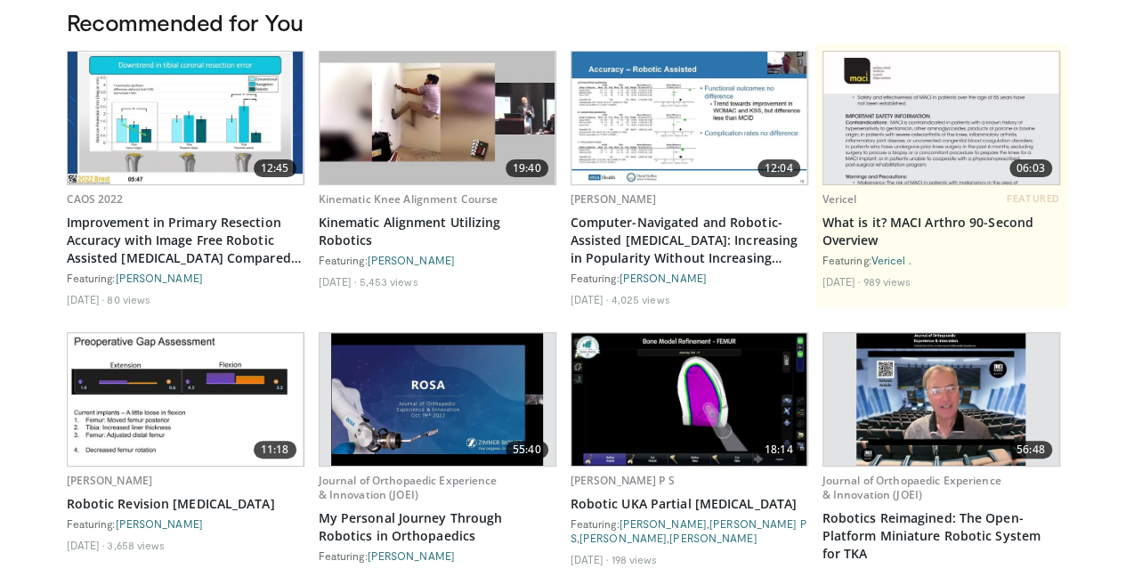
scroll to position [0, 0]
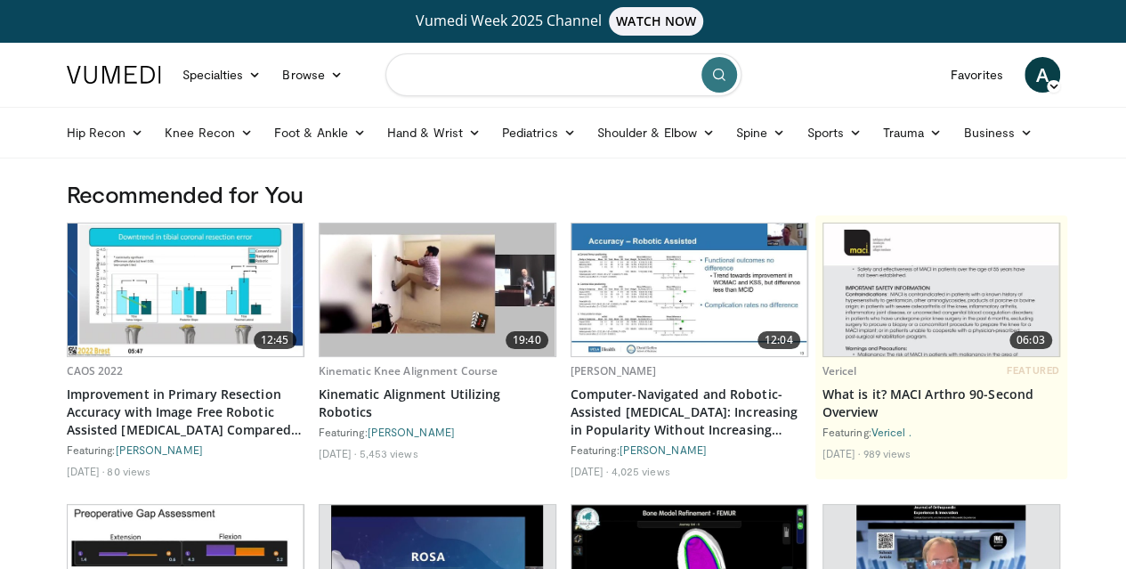
click at [422, 76] on input "Search topics, interventions" at bounding box center [563, 74] width 356 height 43
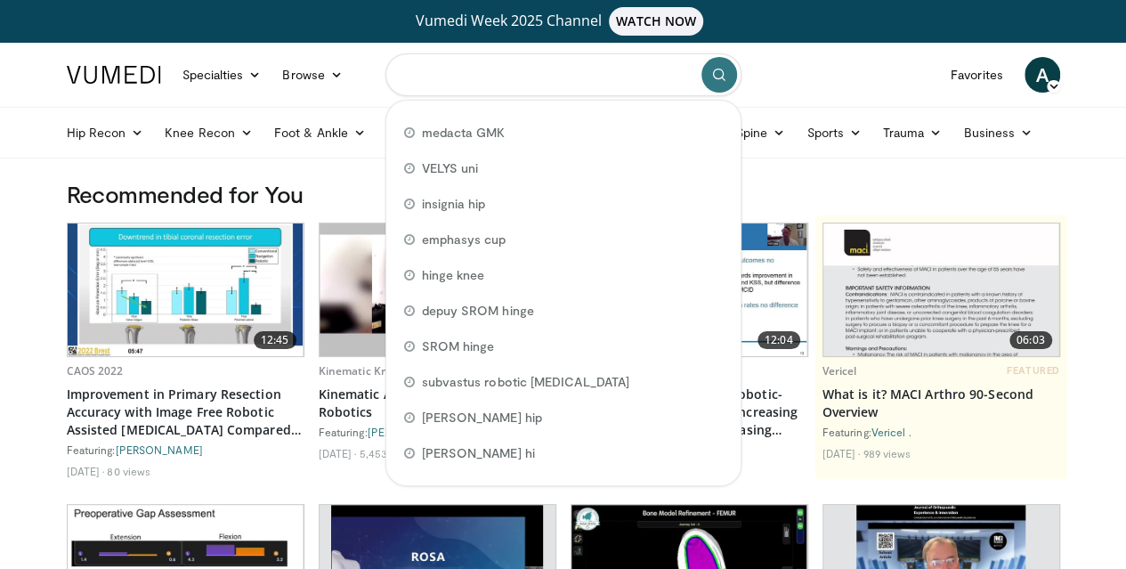
type input "*"
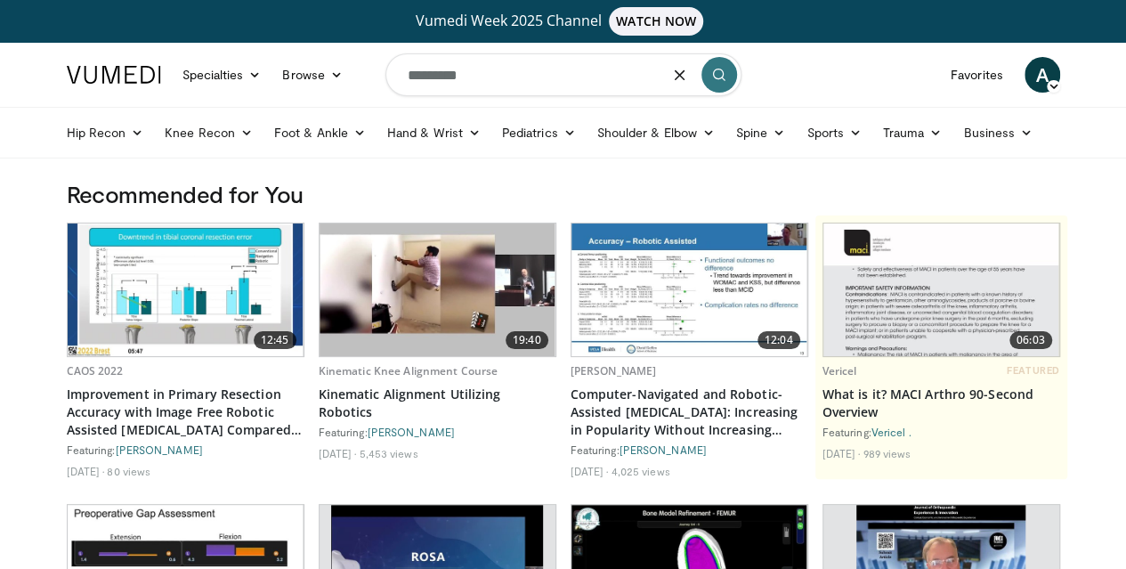
type input "*********"
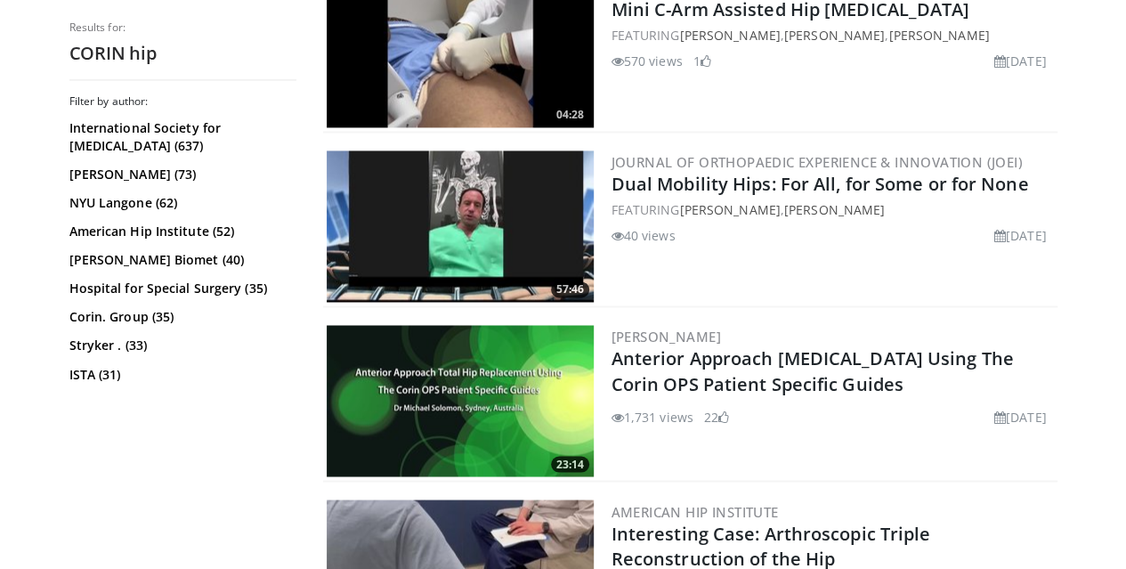
scroll to position [1318, 0]
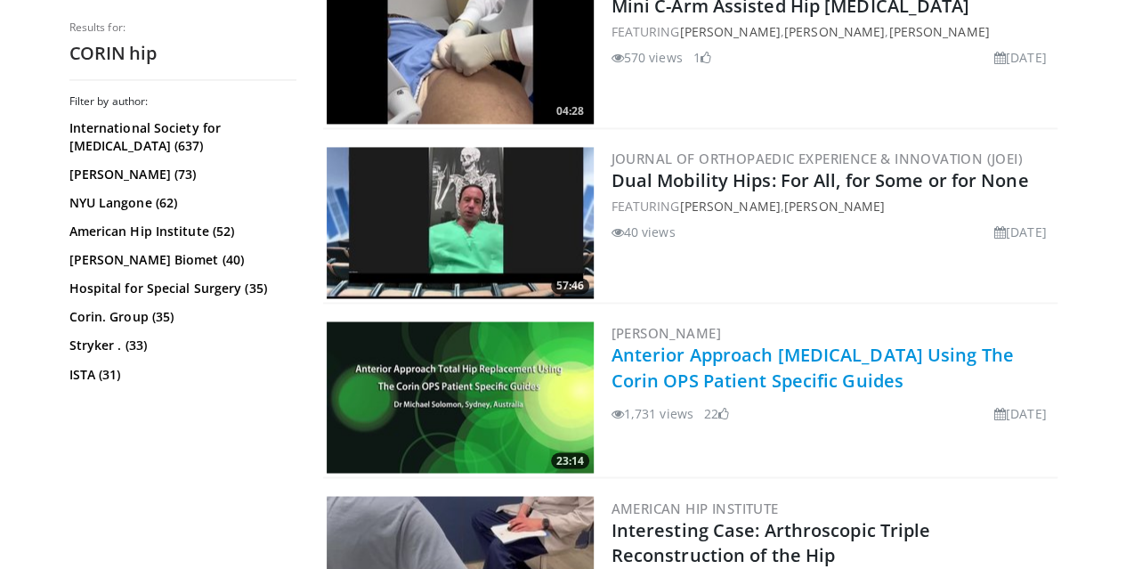
click at [735, 355] on link "Anterior Approach [MEDICAL_DATA] Using The Corin OPS Patient Specific Guides" at bounding box center [812, 367] width 402 height 49
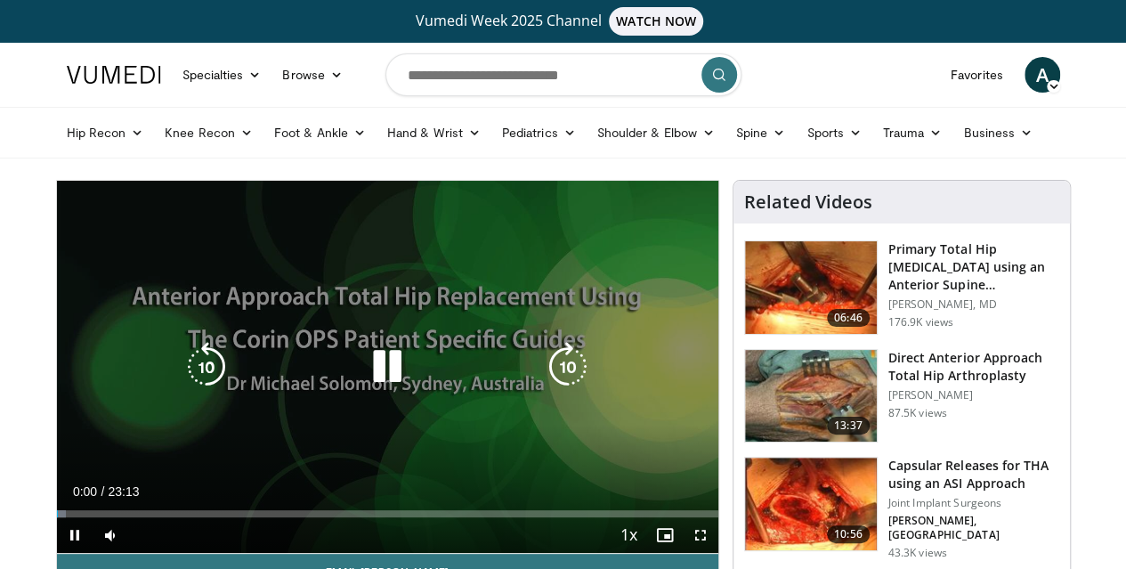
scroll to position [55, 0]
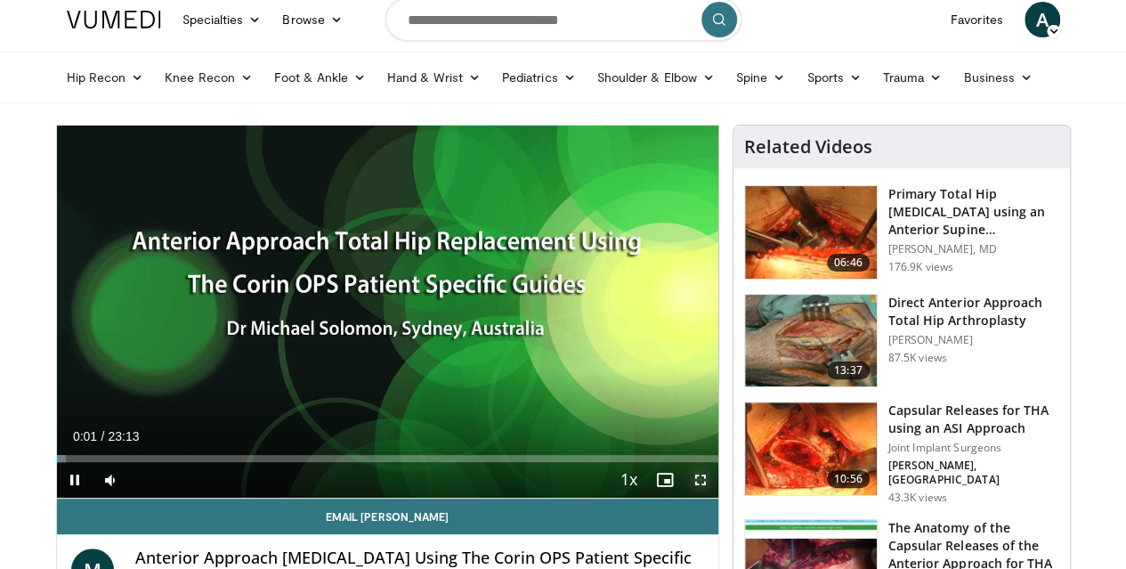
click at [708, 498] on span "Video Player" at bounding box center [701, 480] width 36 height 36
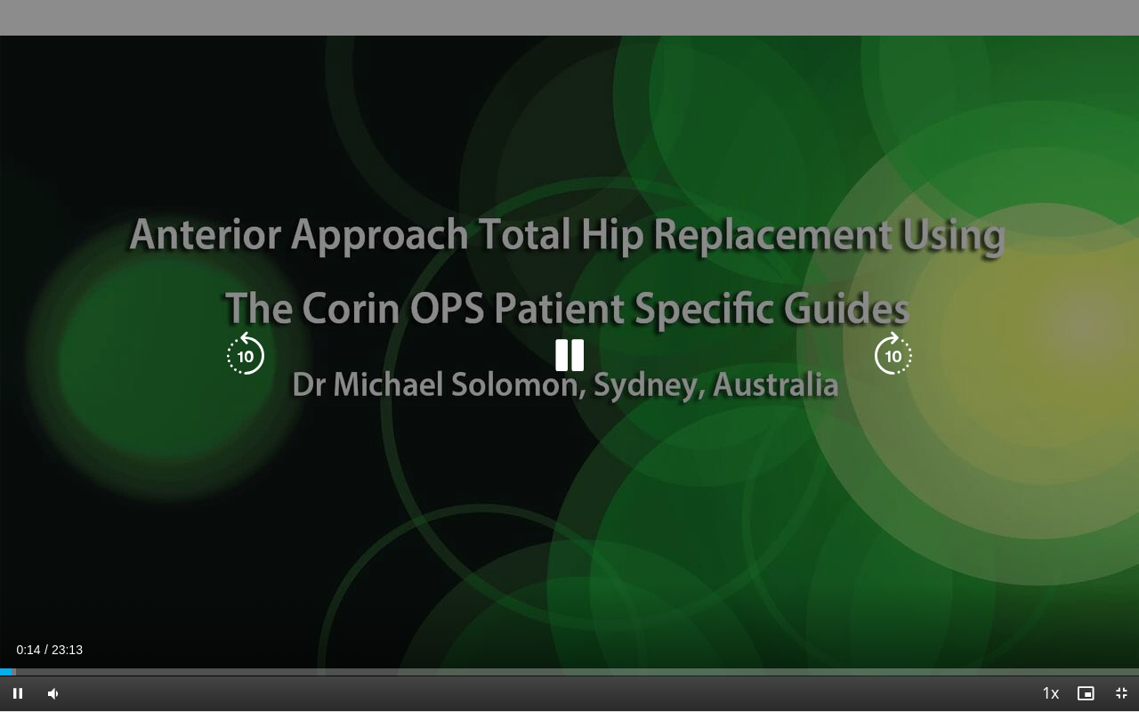
click at [664, 402] on div "10 seconds Tap to unmute" at bounding box center [569, 355] width 1139 height 711
click at [817, 212] on div "10 seconds Tap to unmute" at bounding box center [569, 355] width 1139 height 711
click at [314, 275] on div "50 seconds Tap to unmute" at bounding box center [569, 355] width 1139 height 711
click at [406, 287] on div "50 seconds Tap to unmute" at bounding box center [569, 355] width 1139 height 711
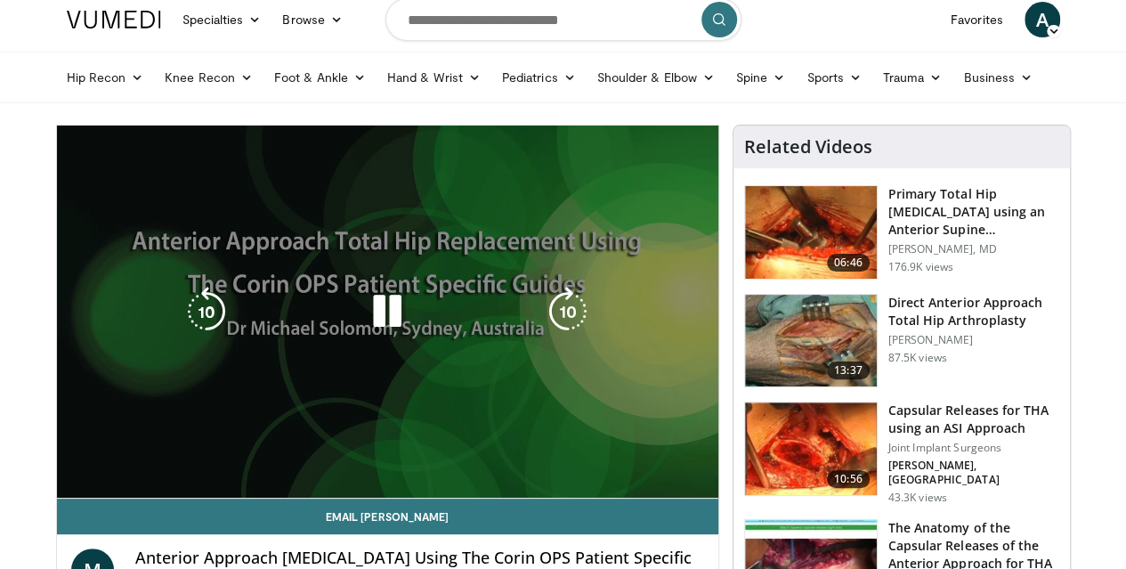
click at [57, 447] on div "90 seconds Tap to unmute" at bounding box center [387, 311] width 661 height 372
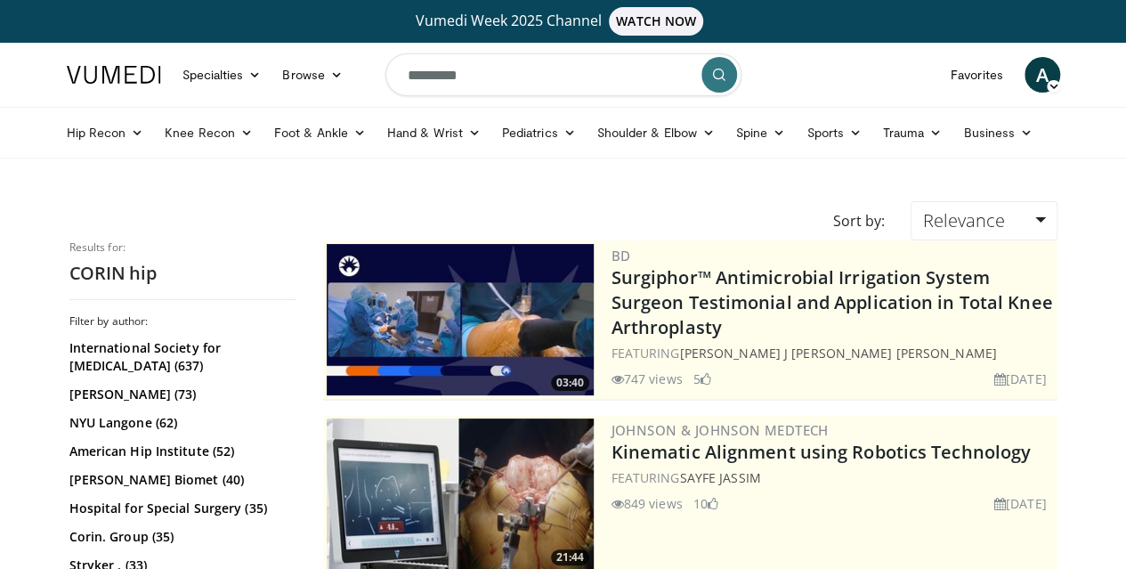
drag, startPoint x: 522, startPoint y: 97, endPoint x: 499, endPoint y: 99, distance: 22.3
click at [499, 99] on form "*********" at bounding box center [563, 75] width 356 height 64
drag, startPoint x: 498, startPoint y: 93, endPoint x: 460, endPoint y: 93, distance: 37.4
click at [460, 93] on input "*********" at bounding box center [563, 74] width 356 height 43
type input "*****"
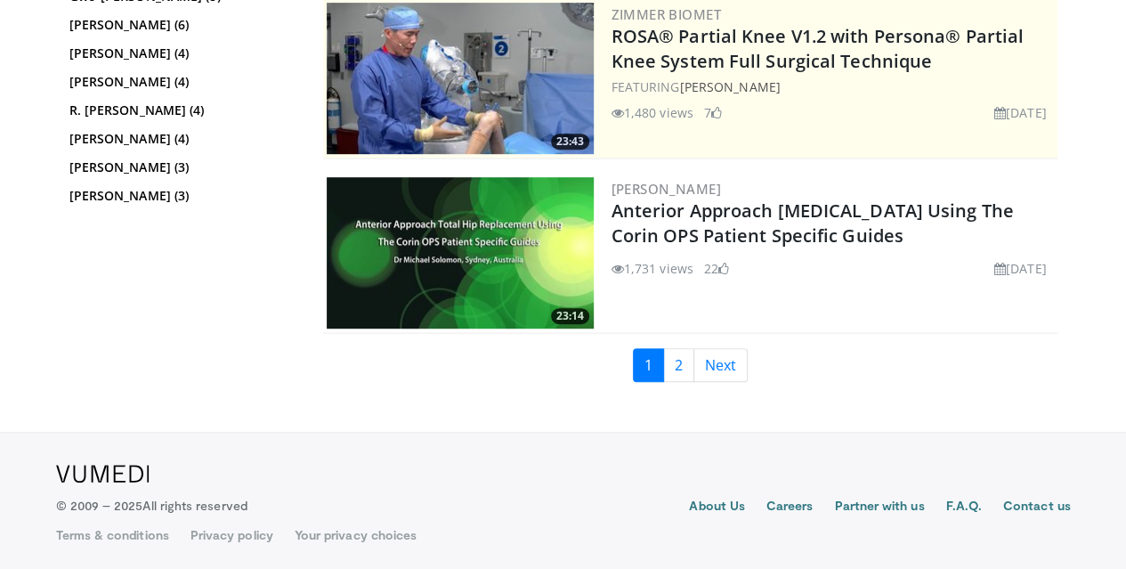
scroll to position [417, 0]
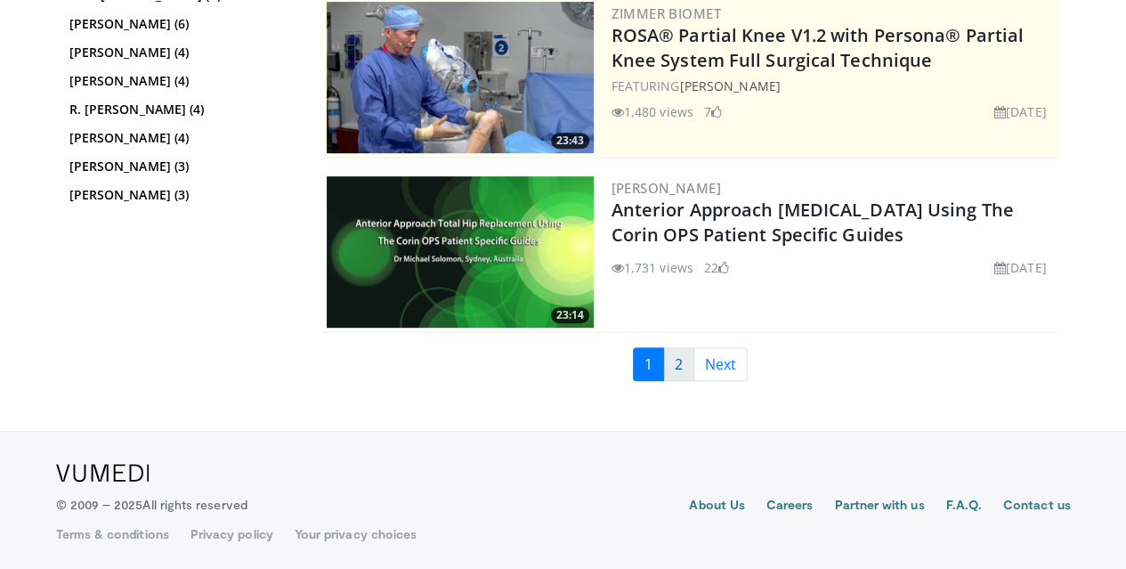
click at [687, 353] on link "2" at bounding box center [678, 364] width 31 height 34
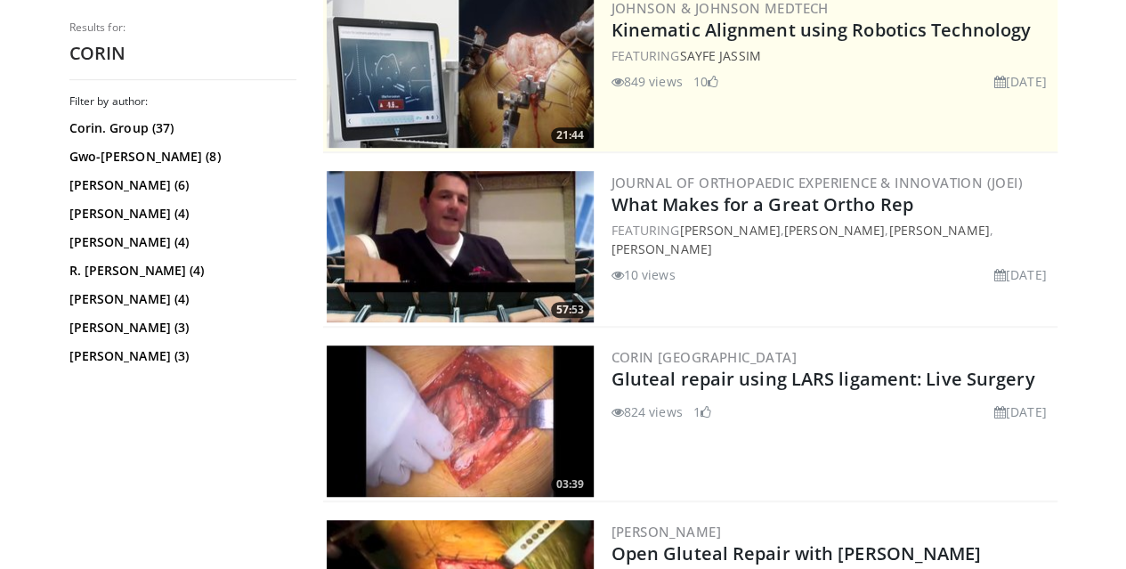
scroll to position [417, 0]
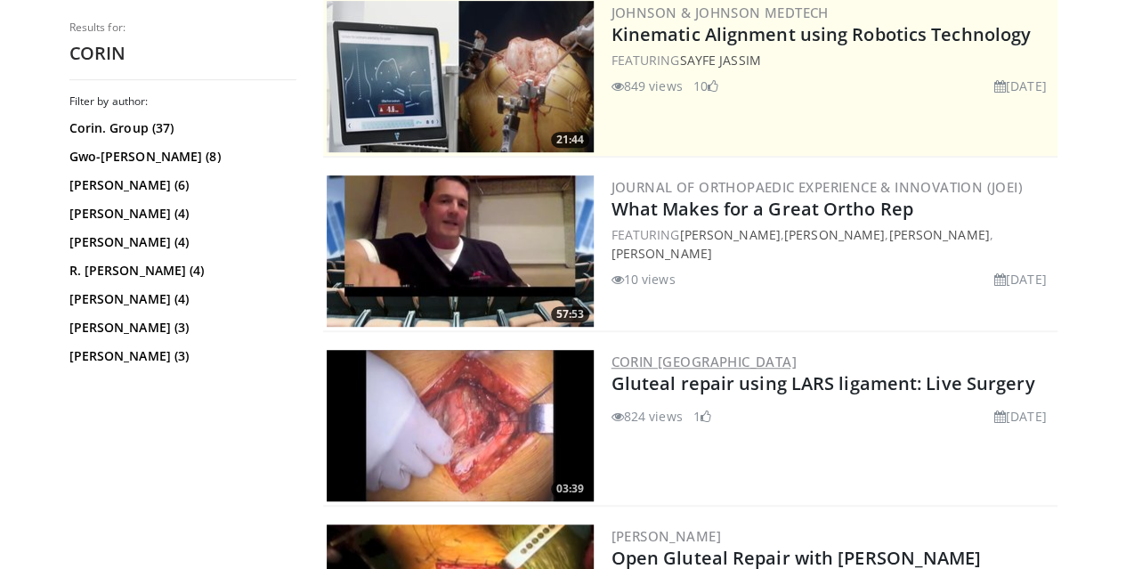
click at [659, 362] on link "Corin [GEOGRAPHIC_DATA]" at bounding box center [703, 361] width 185 height 18
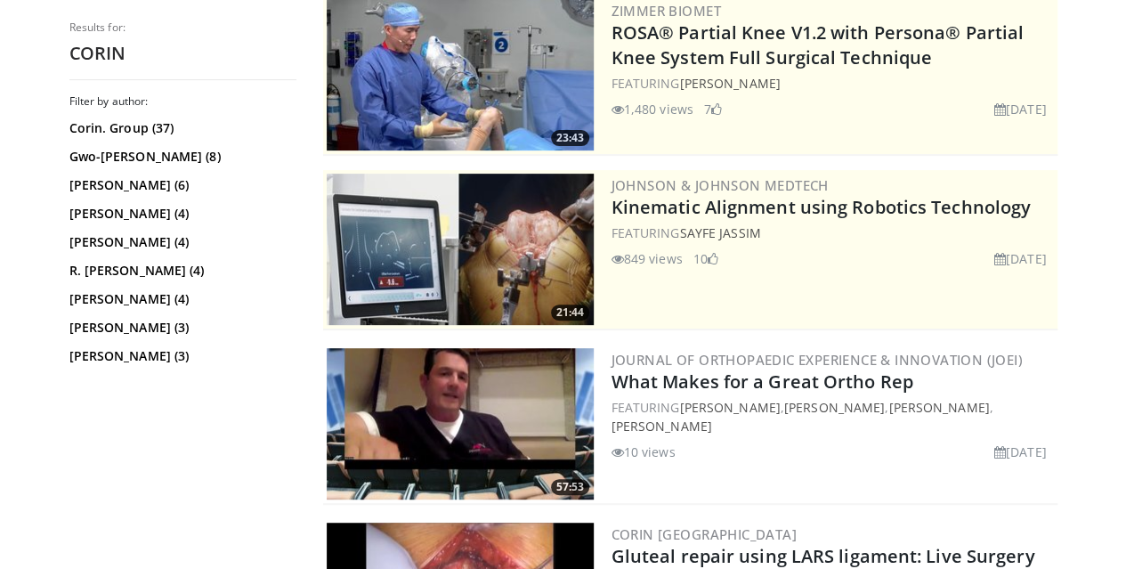
scroll to position [9, 0]
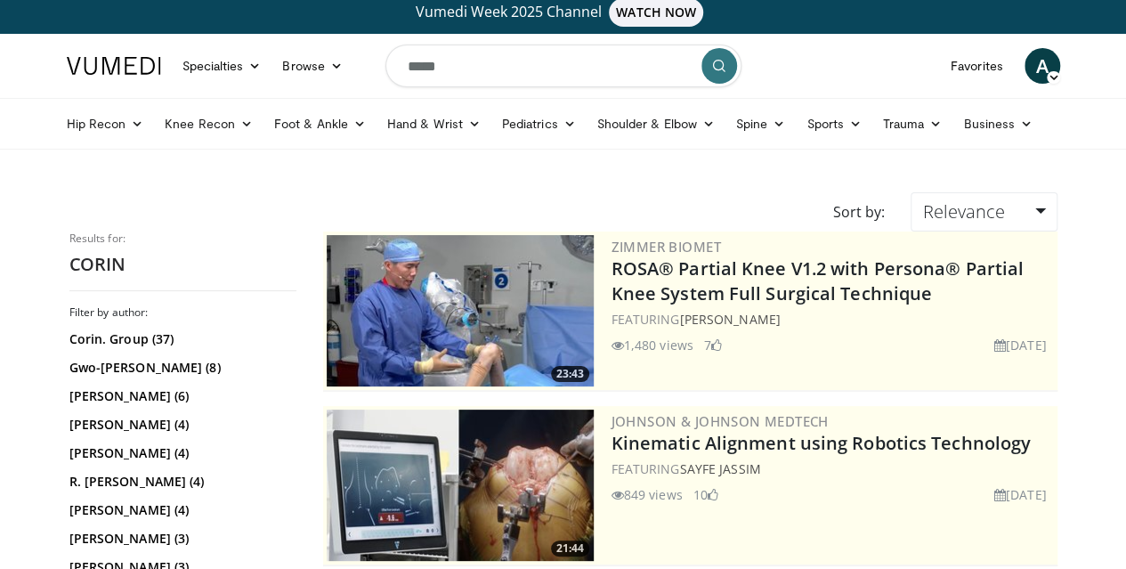
click at [93, 69] on img at bounding box center [114, 66] width 94 height 18
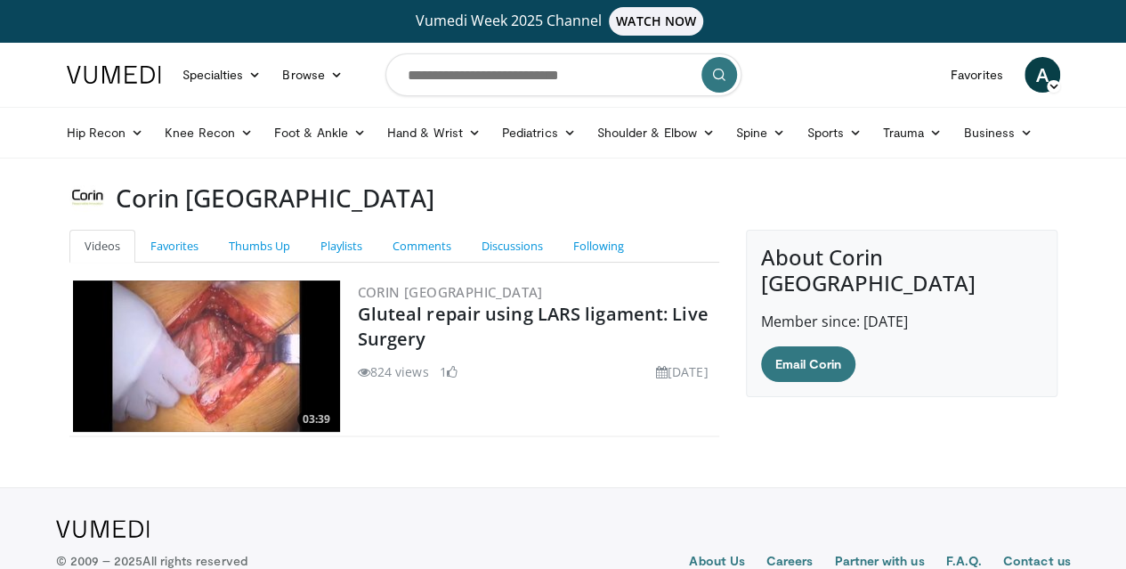
scroll to position [57, 0]
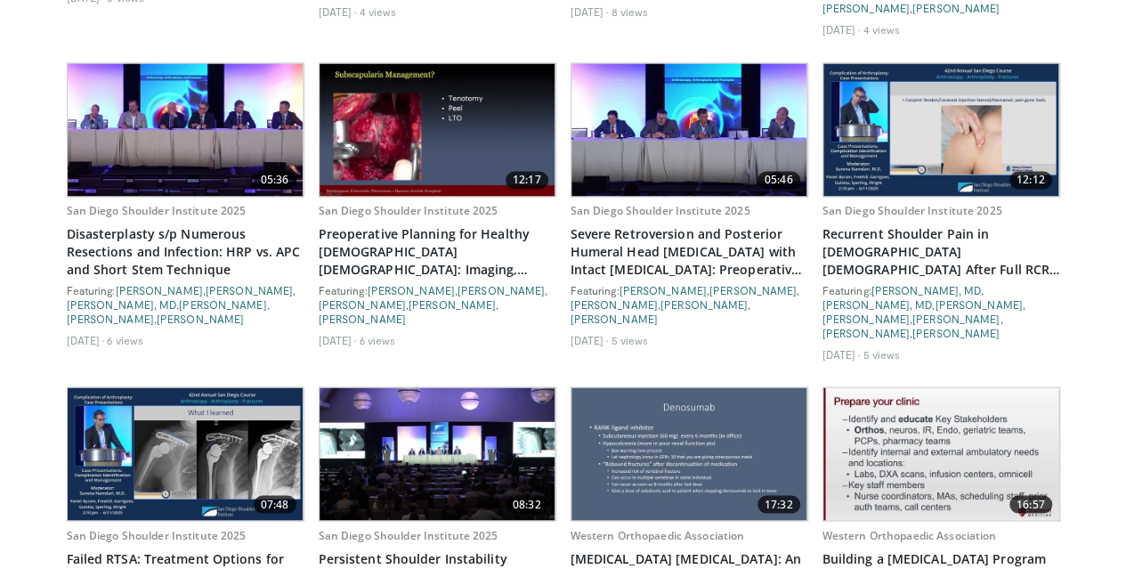
scroll to position [4786, 0]
